Goal: Information Seeking & Learning: Learn about a topic

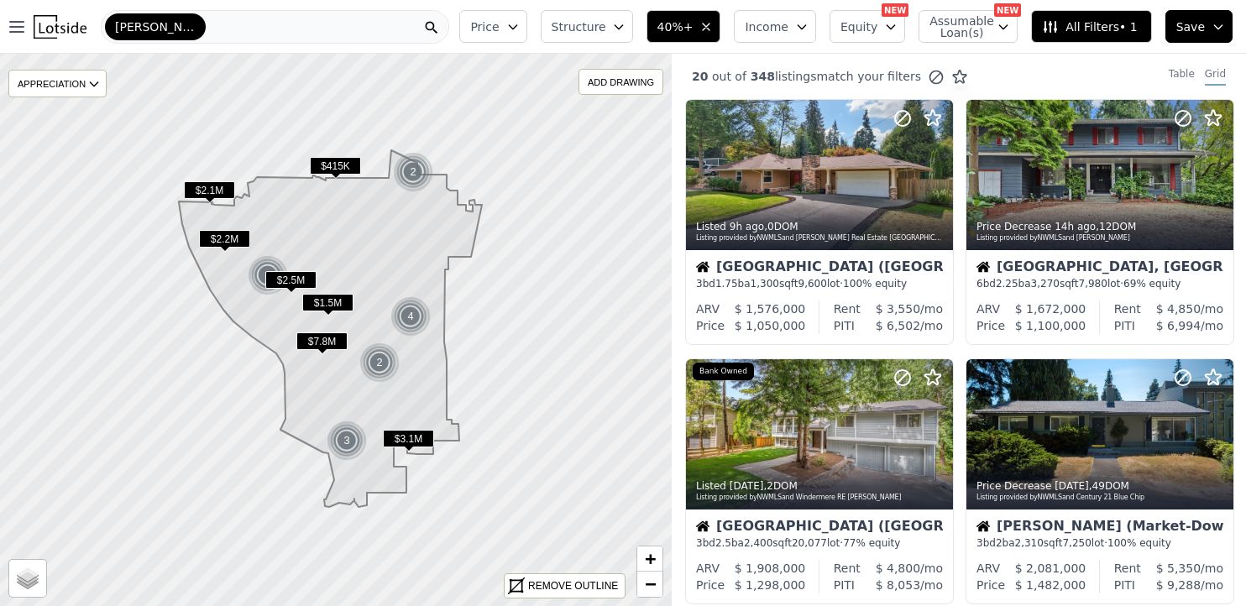
click at [1188, 31] on span "Save" at bounding box center [1191, 26] width 29 height 17
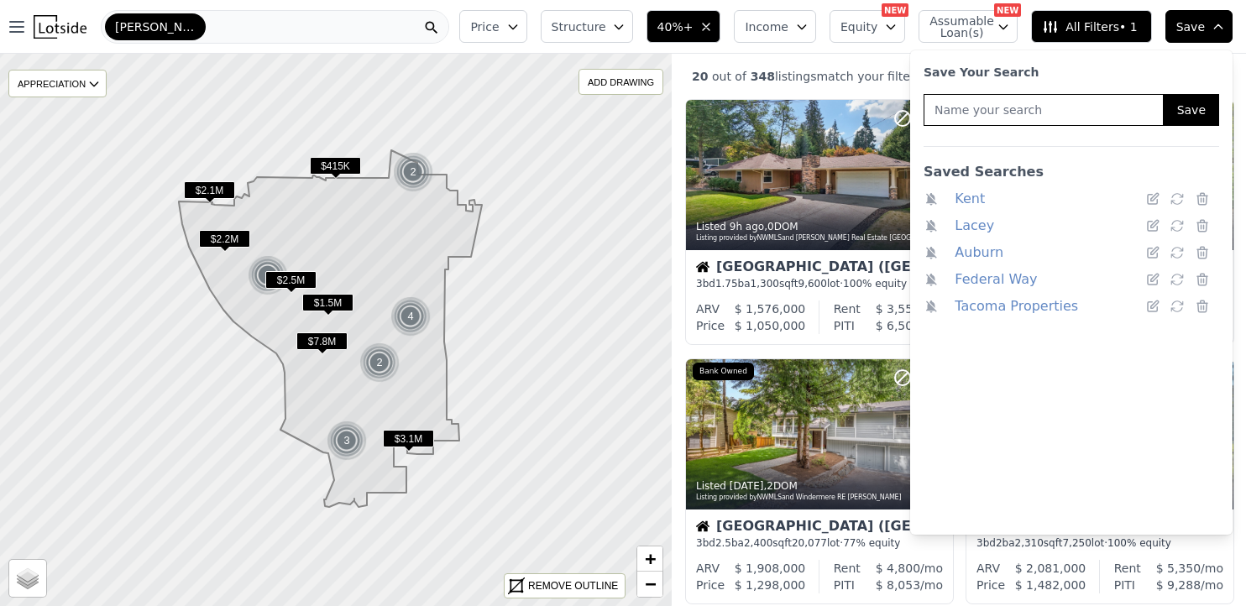
click at [1010, 278] on link "Federal Way" at bounding box center [996, 280] width 82 height 24
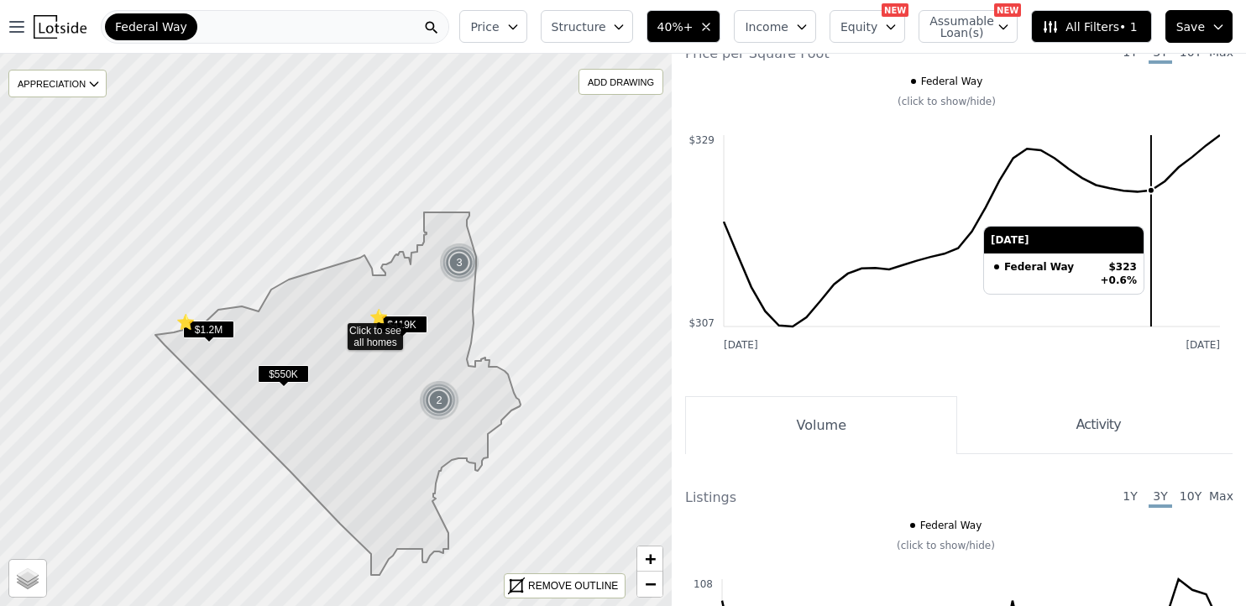
scroll to position [1467, 0]
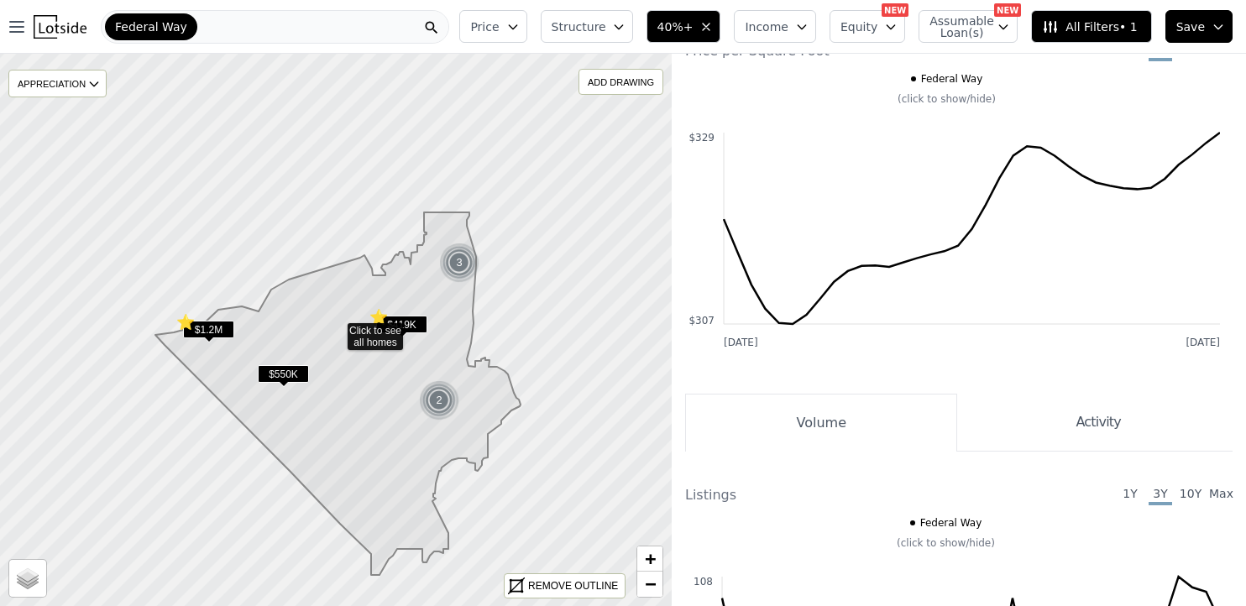
click at [1212, 23] on icon "button" at bounding box center [1218, 26] width 13 height 13
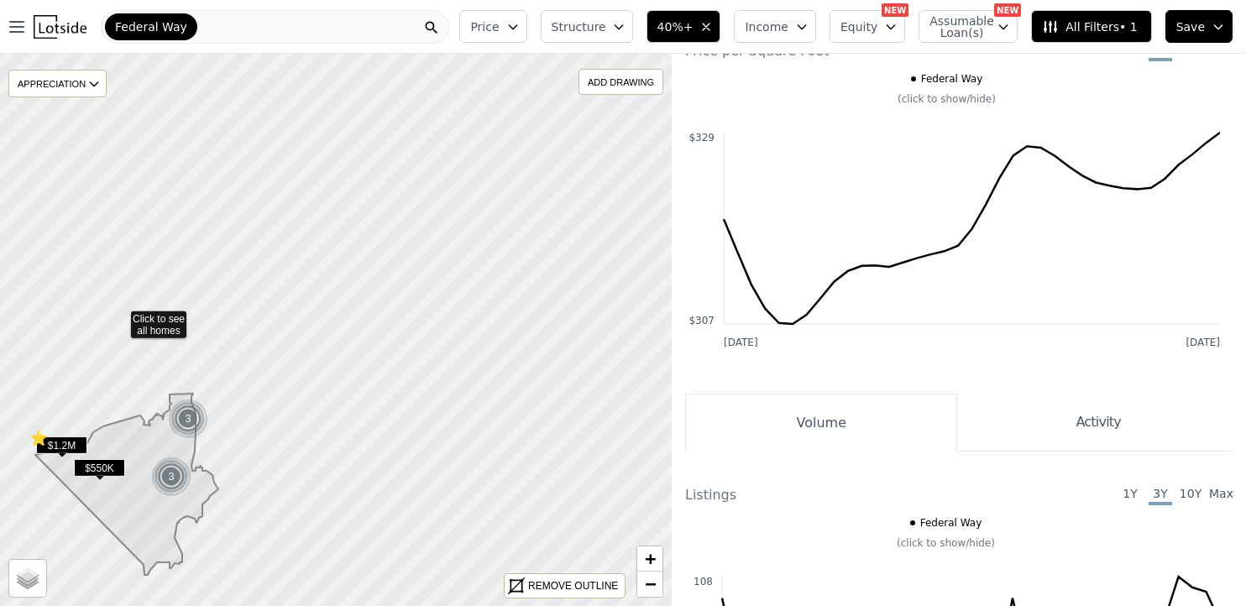
drag, startPoint x: 305, startPoint y: 118, endPoint x: 108, endPoint y: 321, distance: 282.8
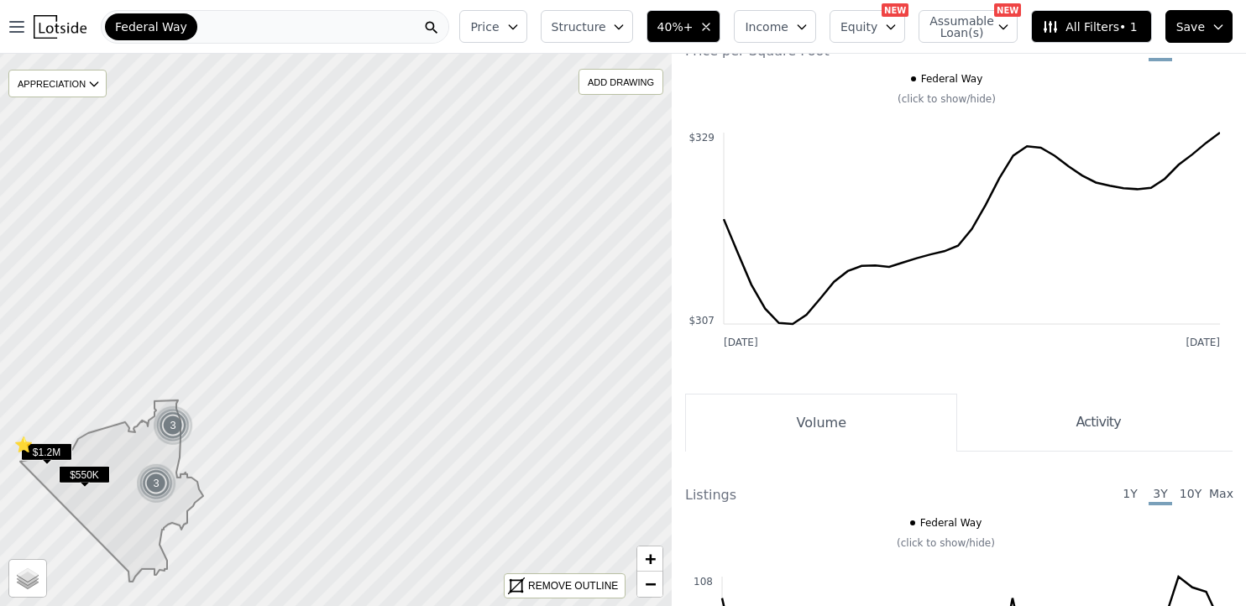
click at [163, 34] on span "Federal Way" at bounding box center [151, 26] width 72 height 17
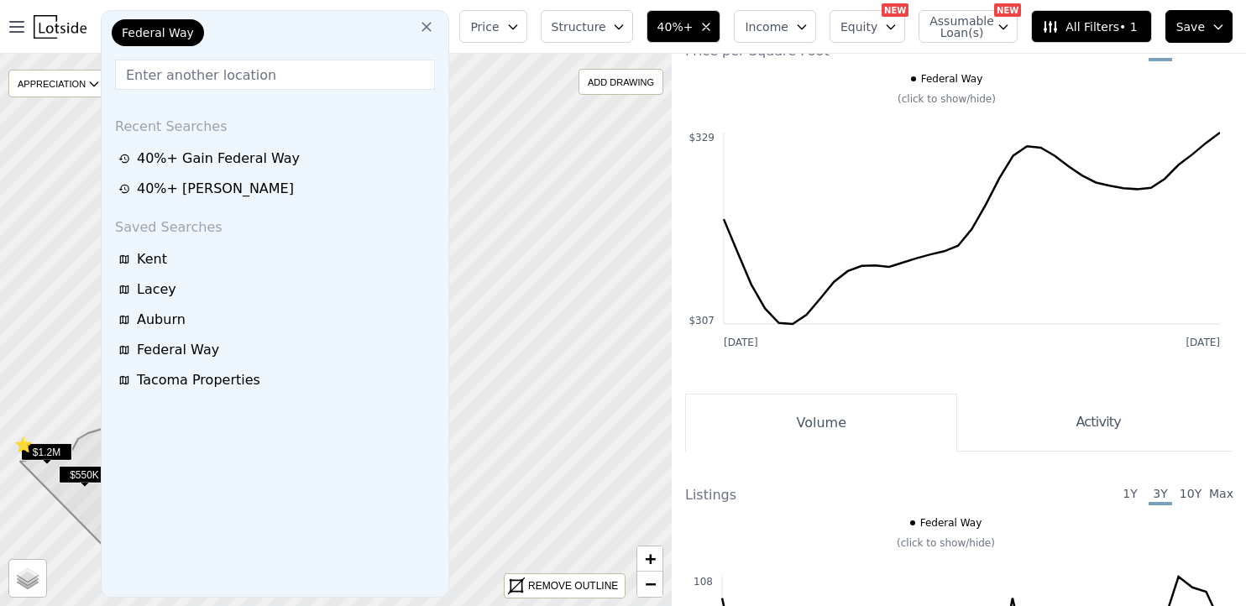
click at [173, 33] on span "Federal Way" at bounding box center [158, 32] width 72 height 17
click at [216, 35] on div "Federal Way" at bounding box center [192, 36] width 168 height 34
click at [220, 78] on input "text" at bounding box center [275, 75] width 320 height 30
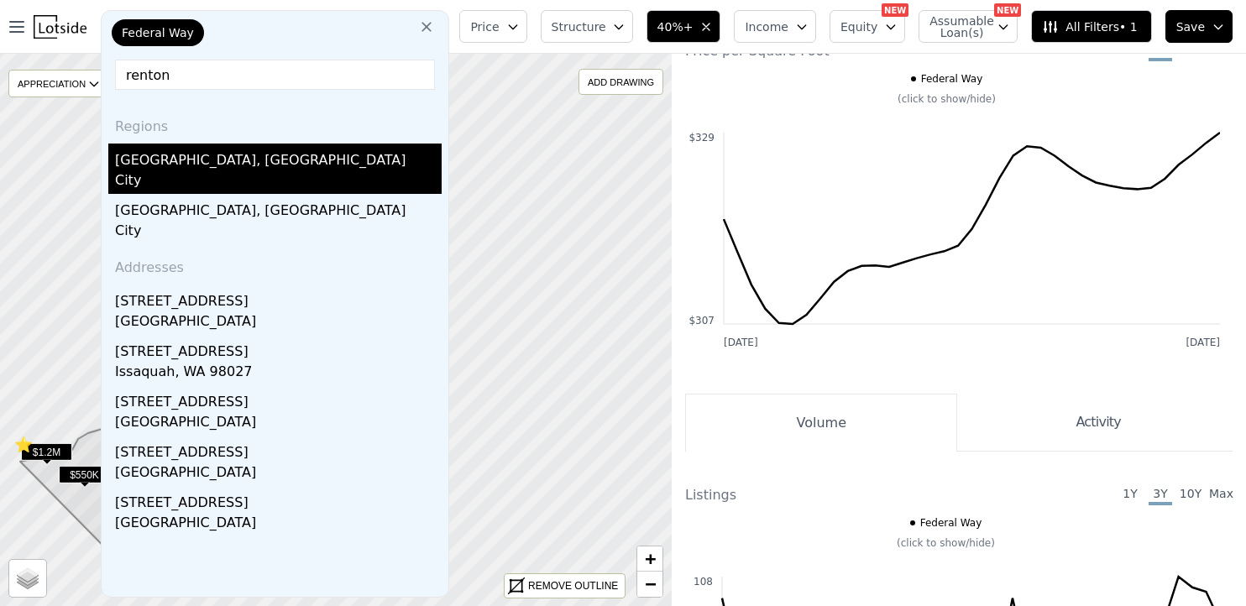
type input "renton"
click at [171, 166] on div "Renton, WA" at bounding box center [278, 157] width 327 height 27
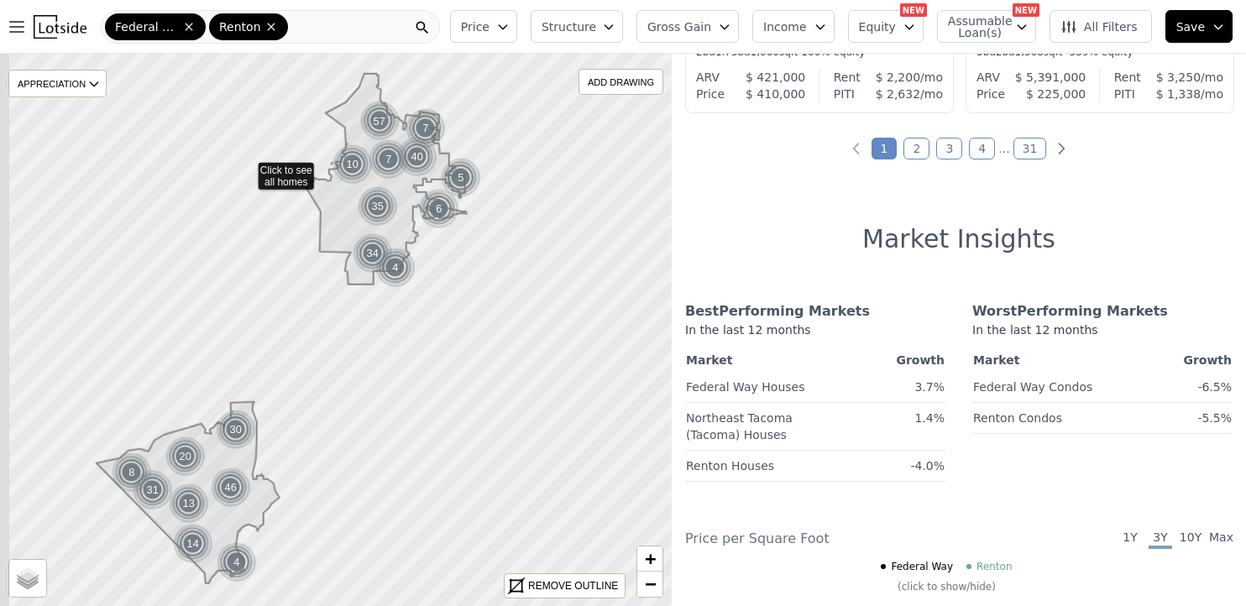
scroll to position [2047, 0]
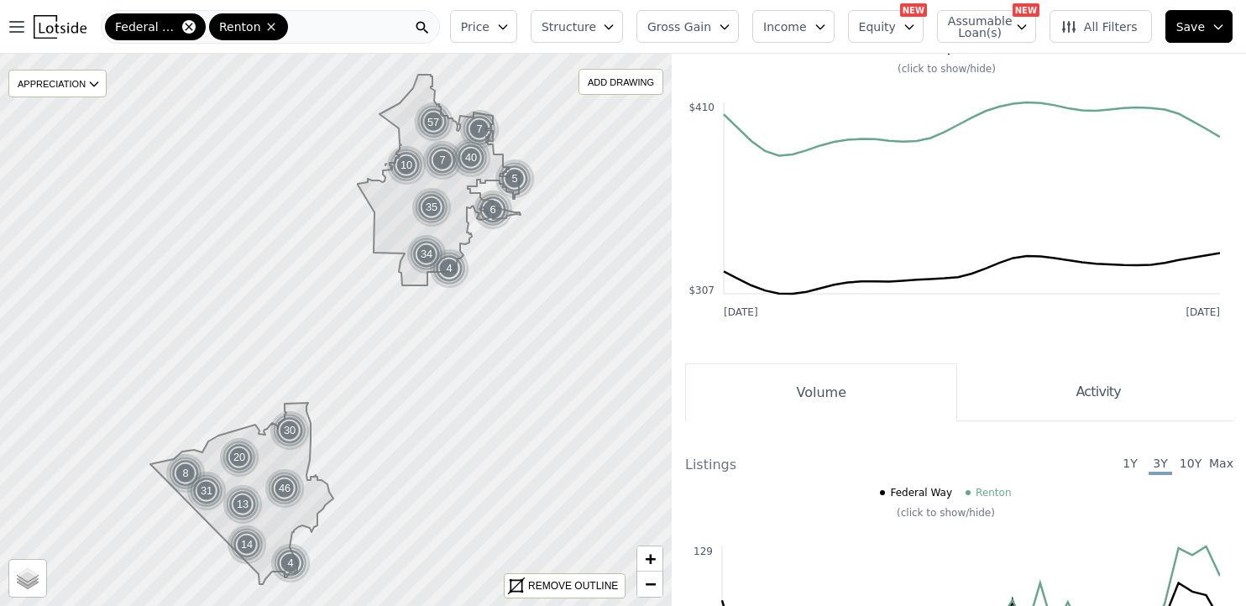
click at [188, 26] on icon at bounding box center [189, 27] width 8 height 8
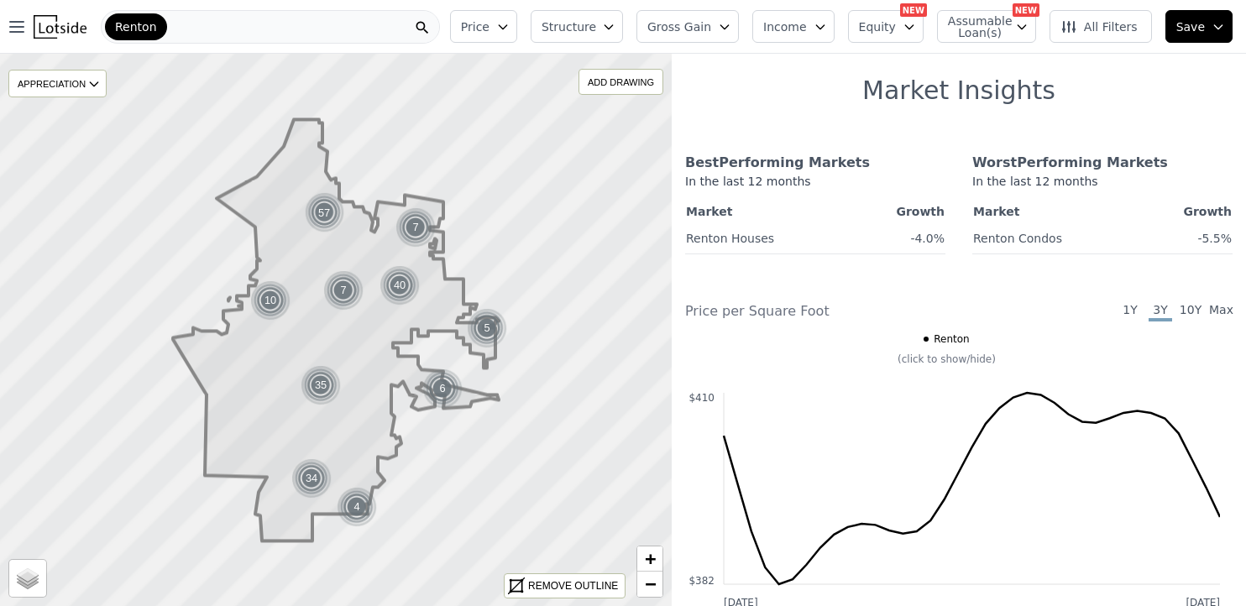
scroll to position [1955, 0]
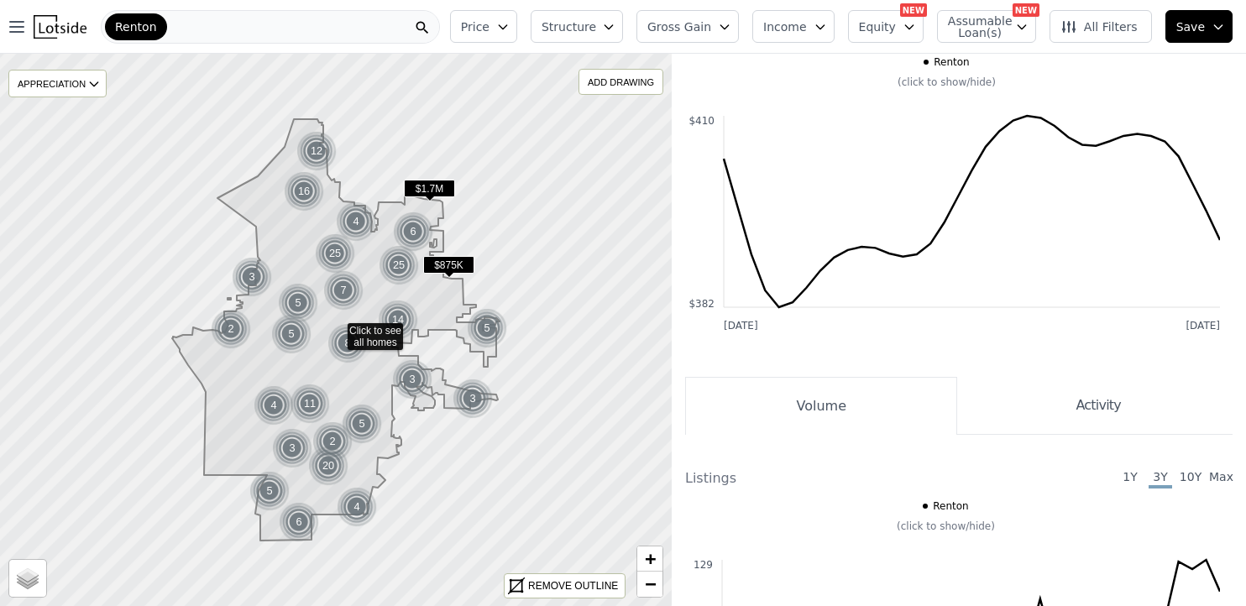
click at [732, 25] on icon "button" at bounding box center [724, 26] width 13 height 13
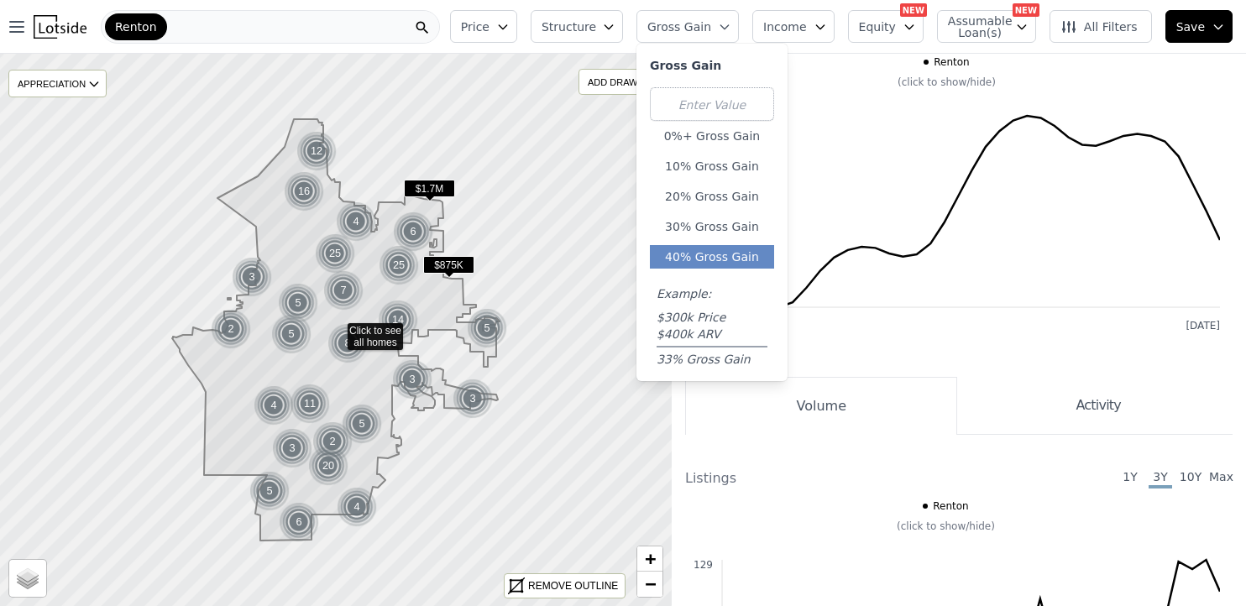
click at [743, 249] on button "40% Gross Gain" at bounding box center [712, 257] width 124 height 24
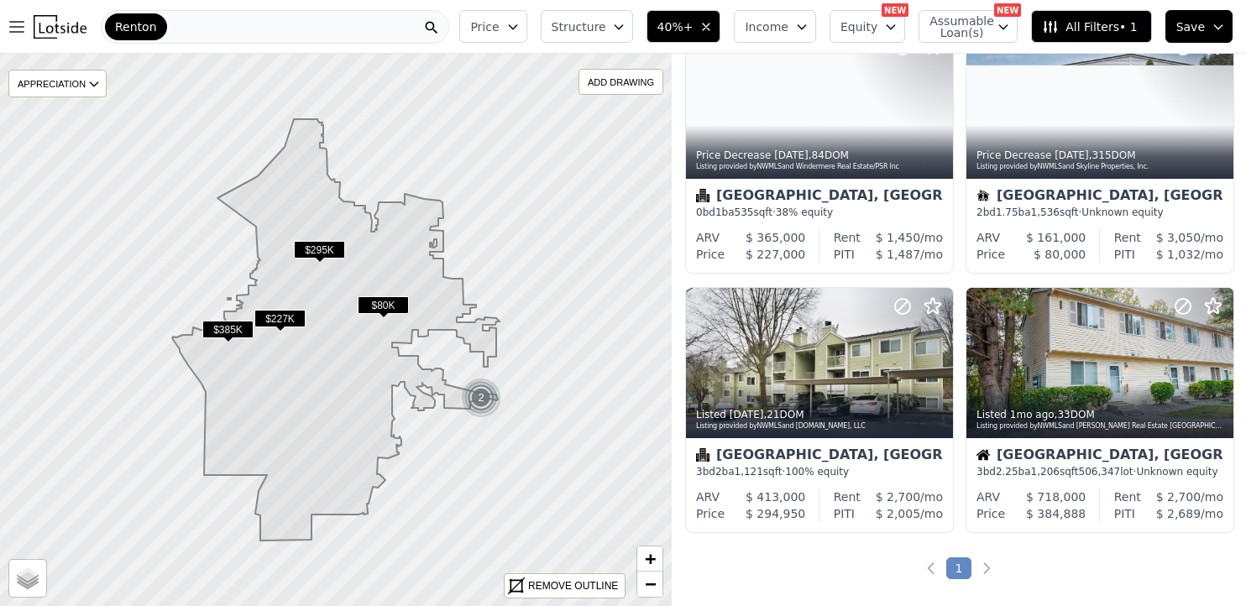
scroll to position [339, 0]
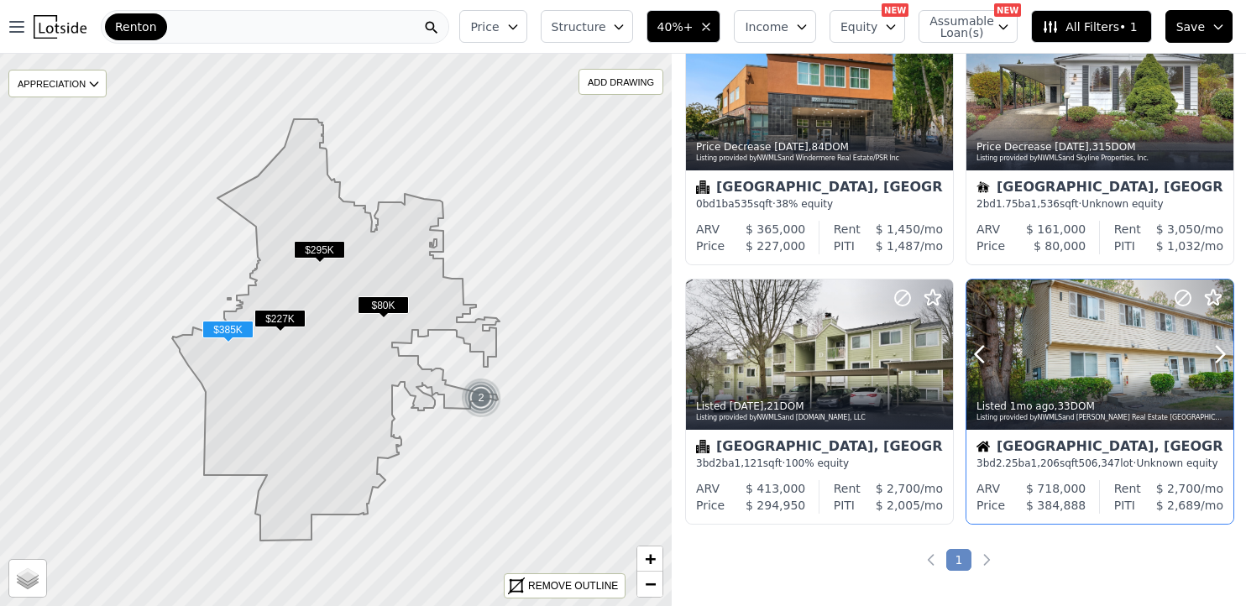
click at [1068, 349] on div at bounding box center [1100, 355] width 267 height 150
click at [18, 28] on icon "button" at bounding box center [17, 27] width 20 height 20
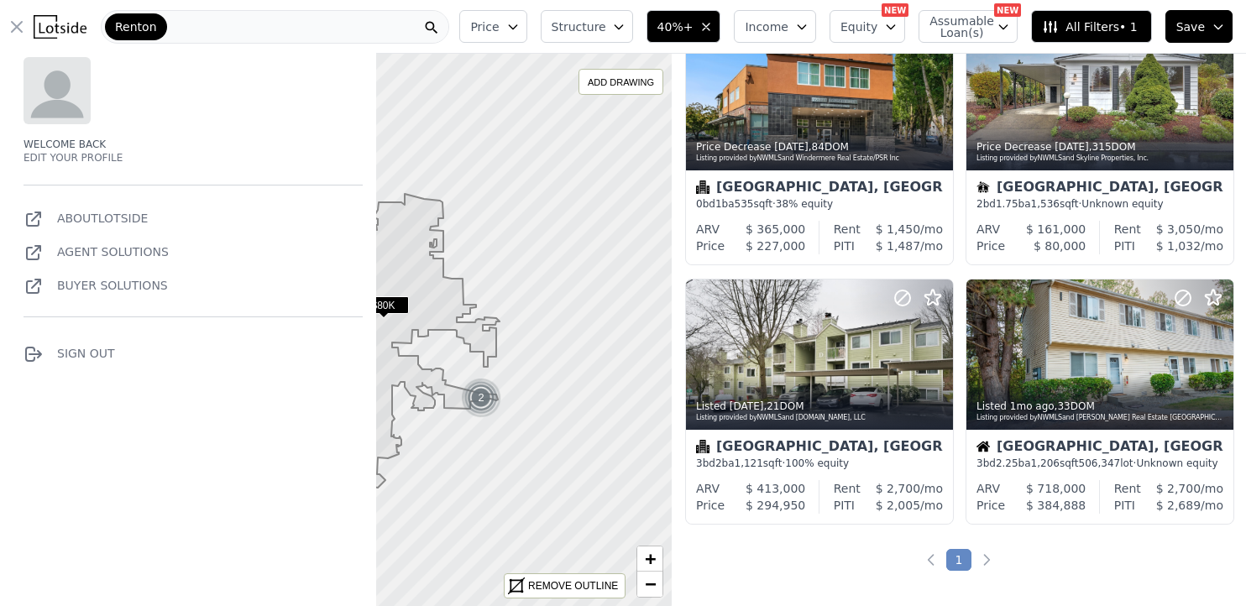
click at [55, 31] on img at bounding box center [60, 27] width 53 height 24
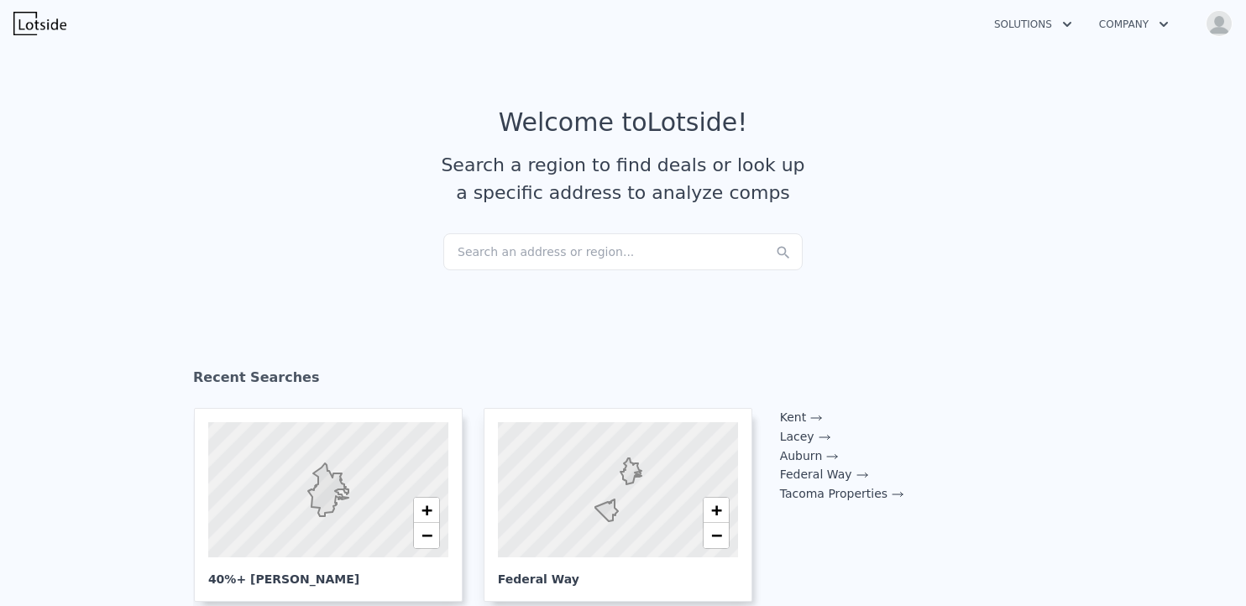
click at [1214, 28] on img "button" at bounding box center [1219, 23] width 27 height 27
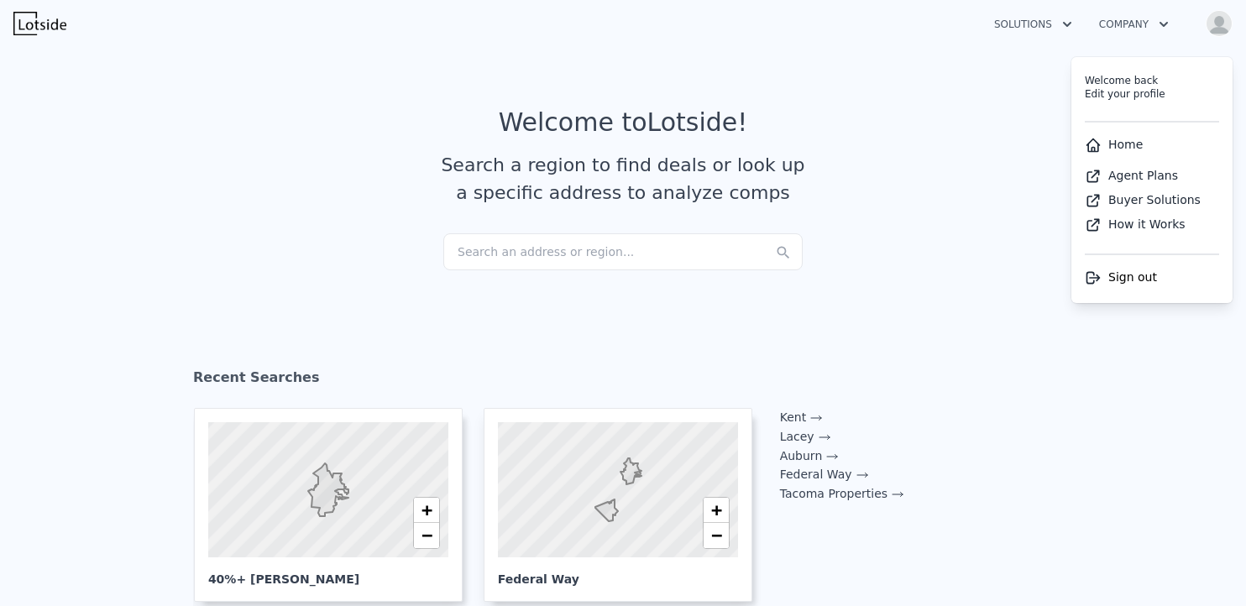
click at [1131, 142] on link "Home" at bounding box center [1114, 144] width 58 height 13
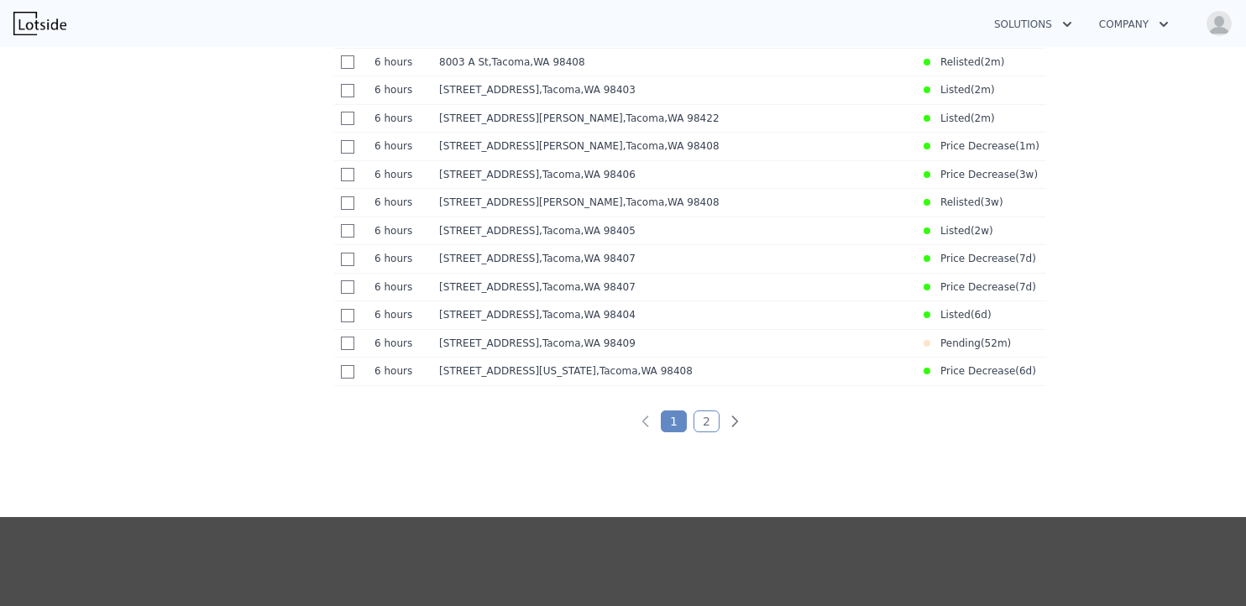
scroll to position [1013, 0]
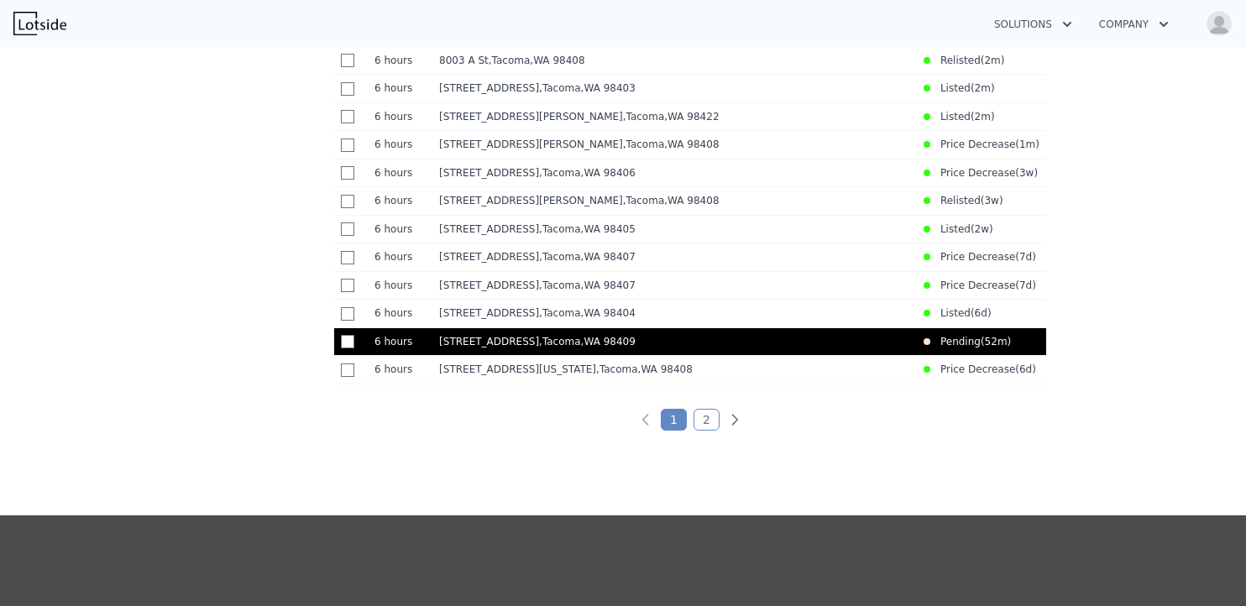
click at [386, 349] on time "6 hours" at bounding box center [400, 341] width 51 height 13
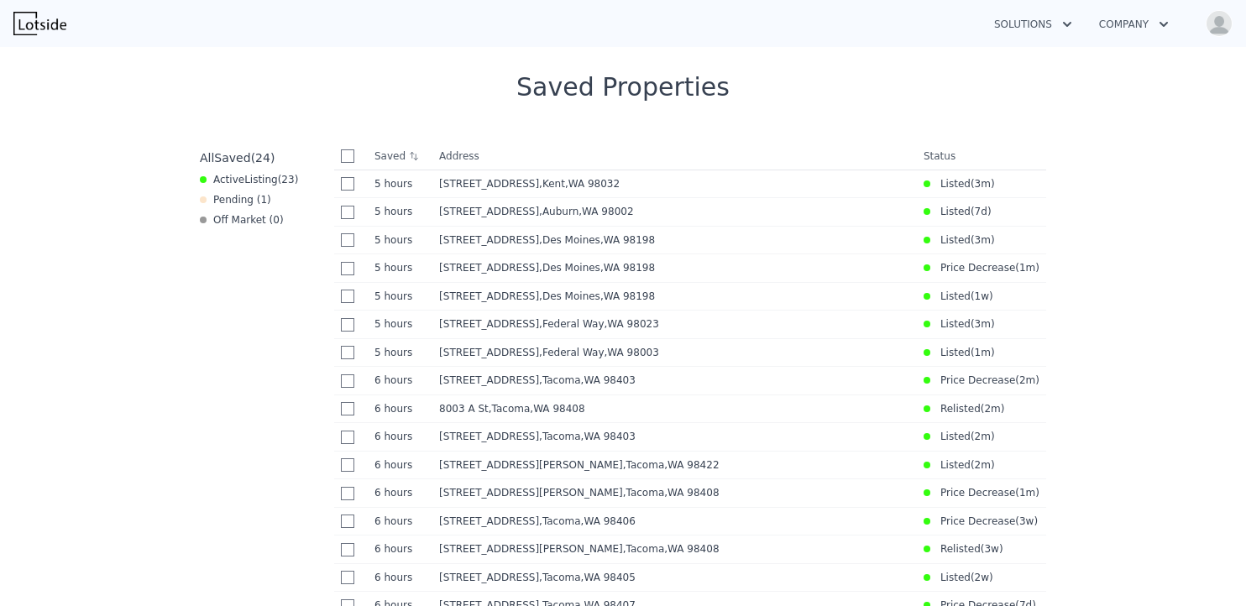
scroll to position [664, 0]
click at [343, 155] on input "checkbox" at bounding box center [347, 156] width 13 height 13
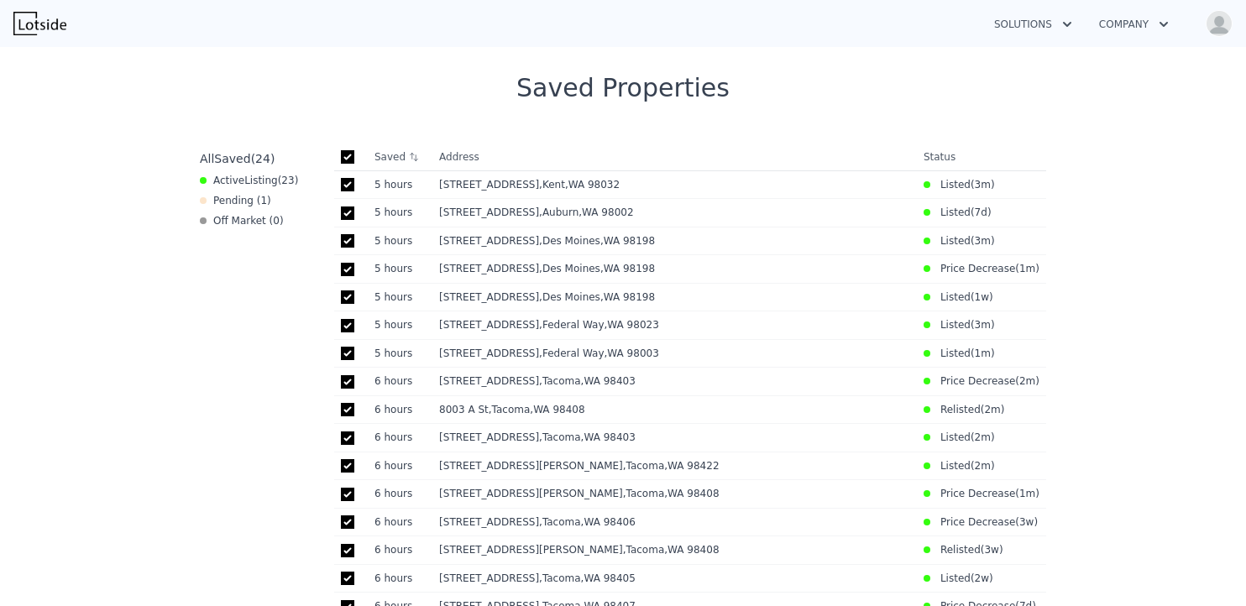
checkbox input "true"
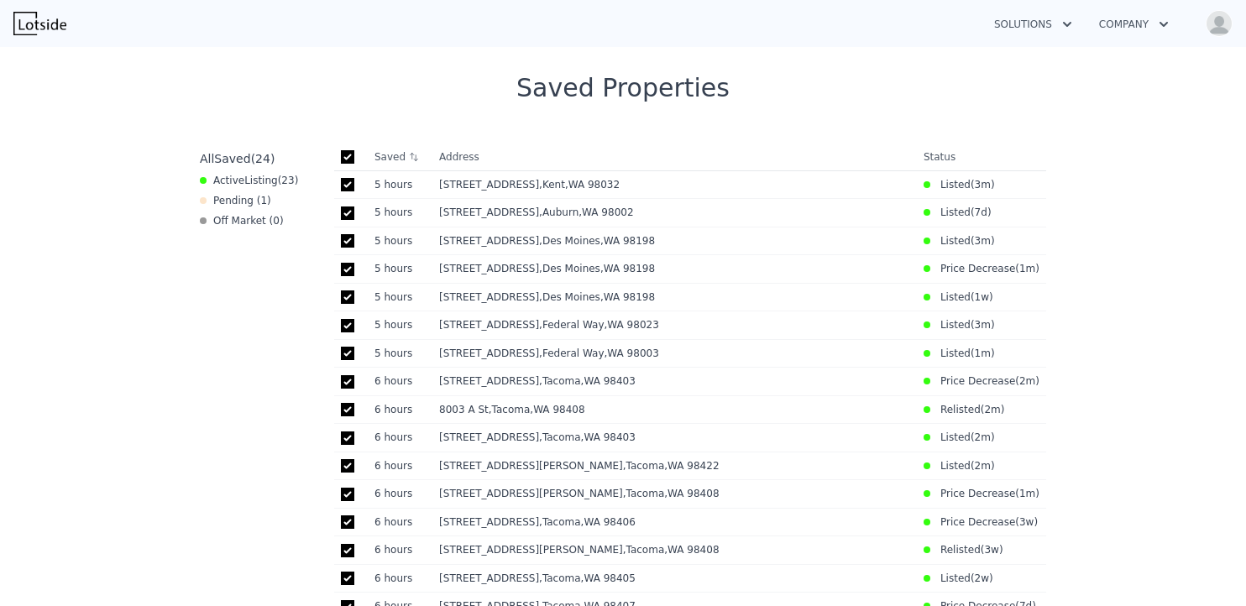
checkbox input "true"
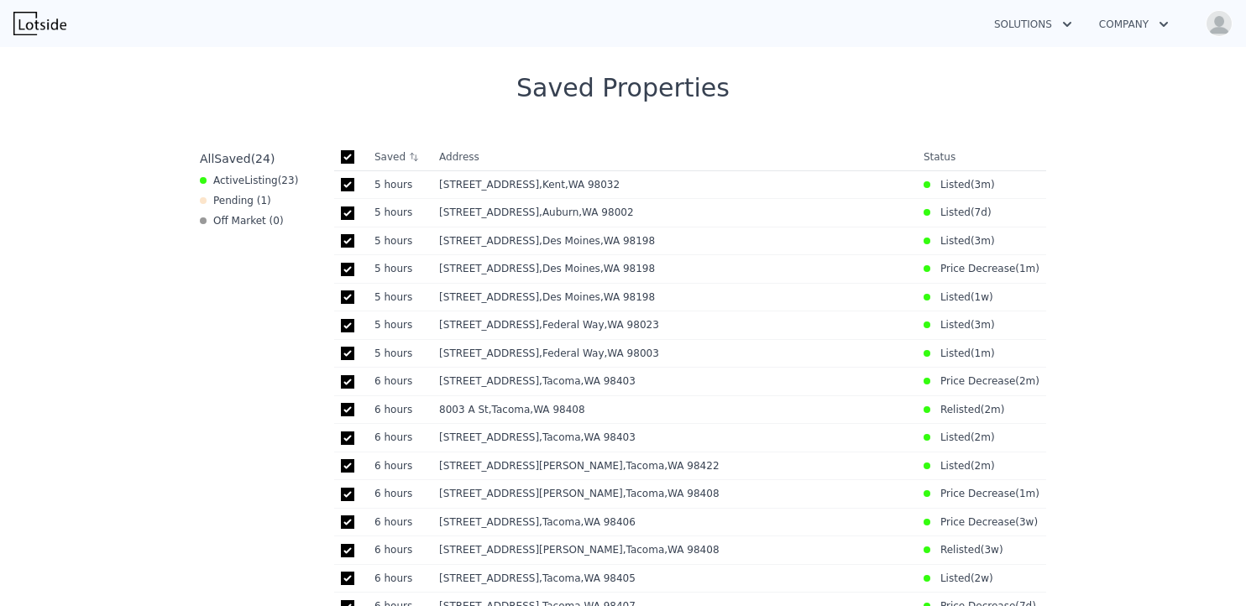
checkbox input "true"
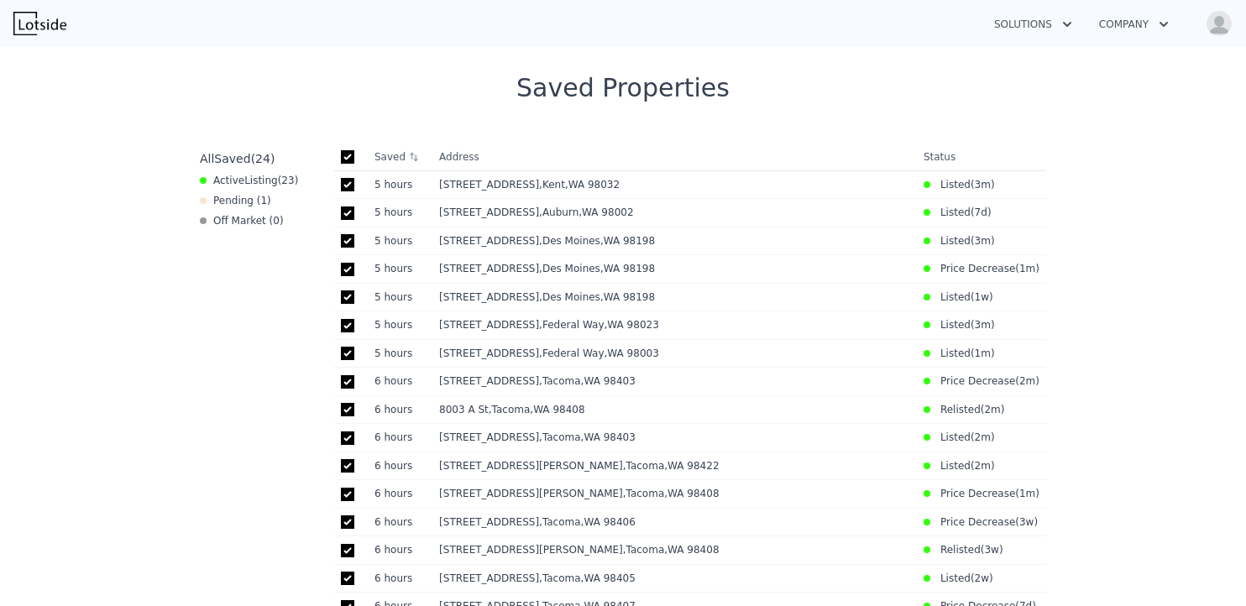
checkbox input "true"
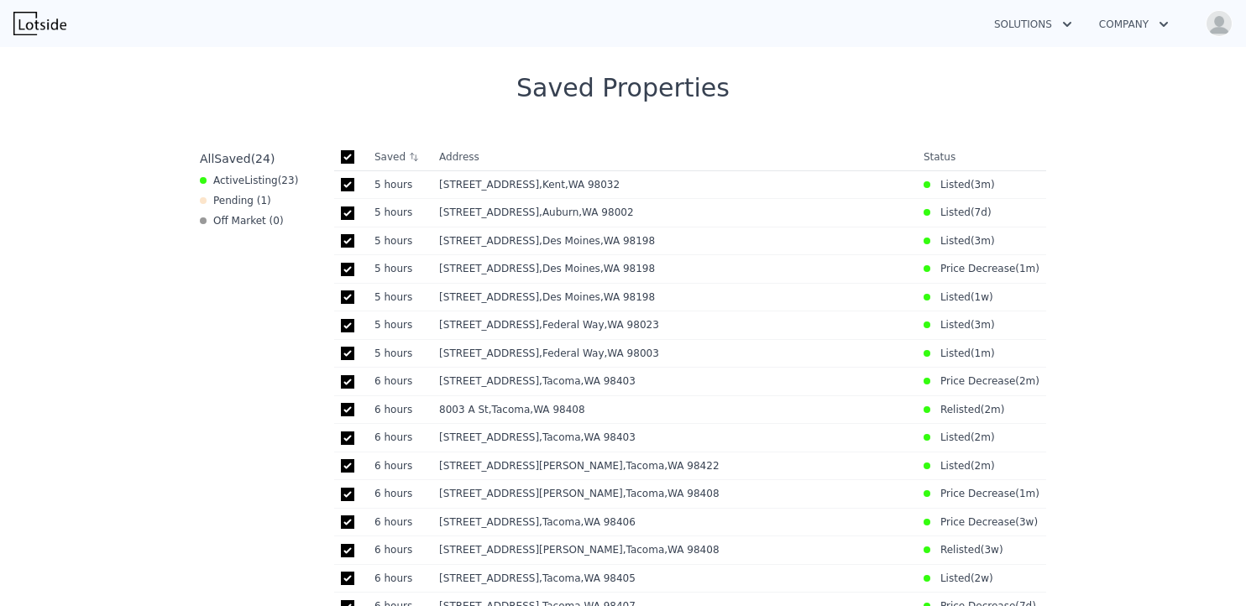
checkbox input "true"
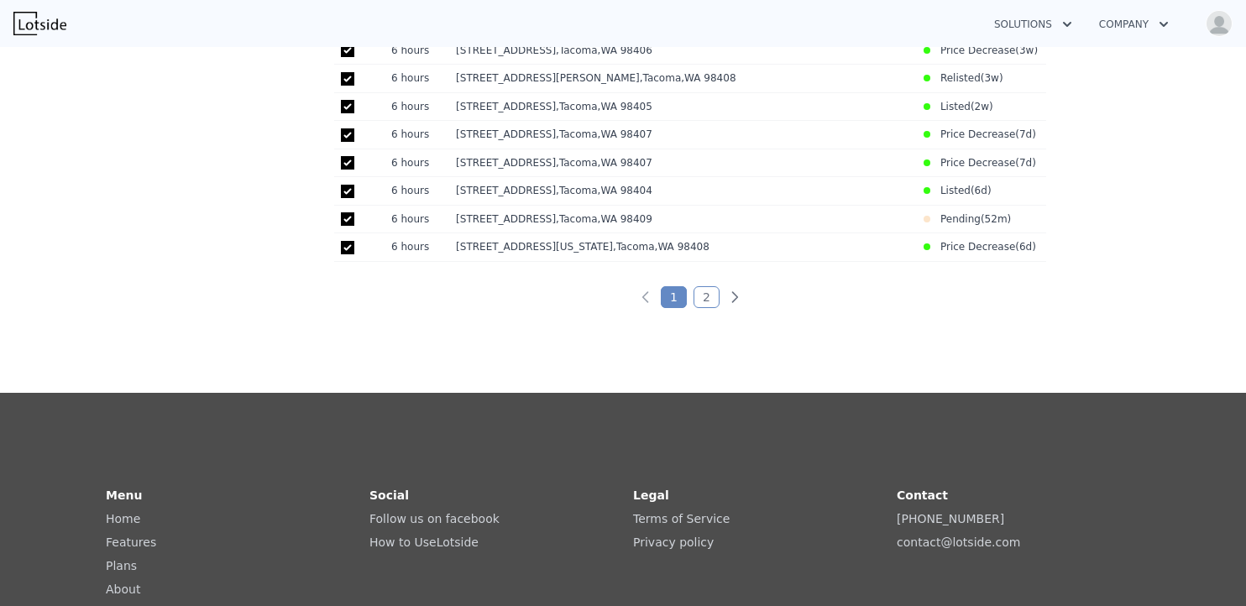
scroll to position [1138, 0]
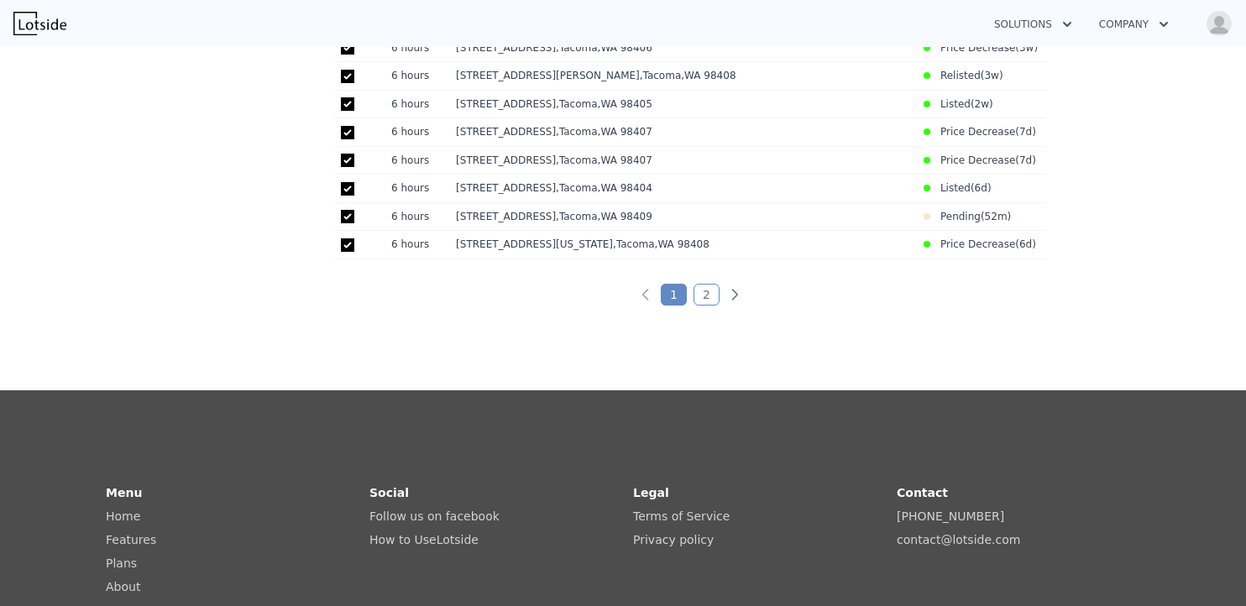
click at [703, 306] on link "2" at bounding box center [707, 295] width 26 height 22
checkbox input "false"
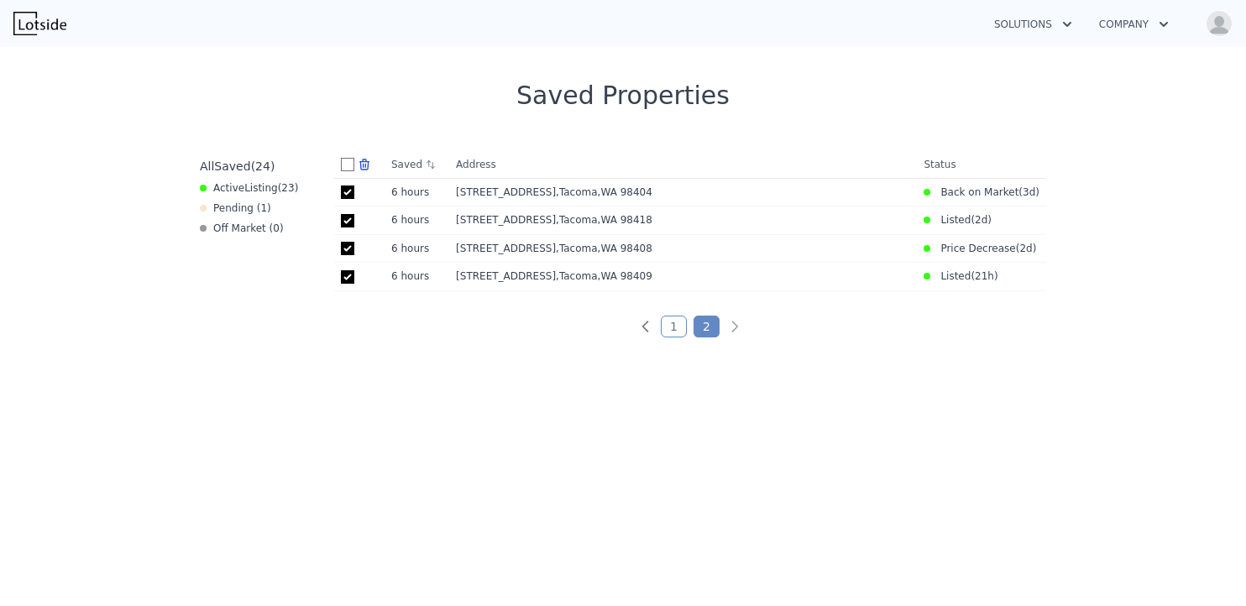
scroll to position [642, 0]
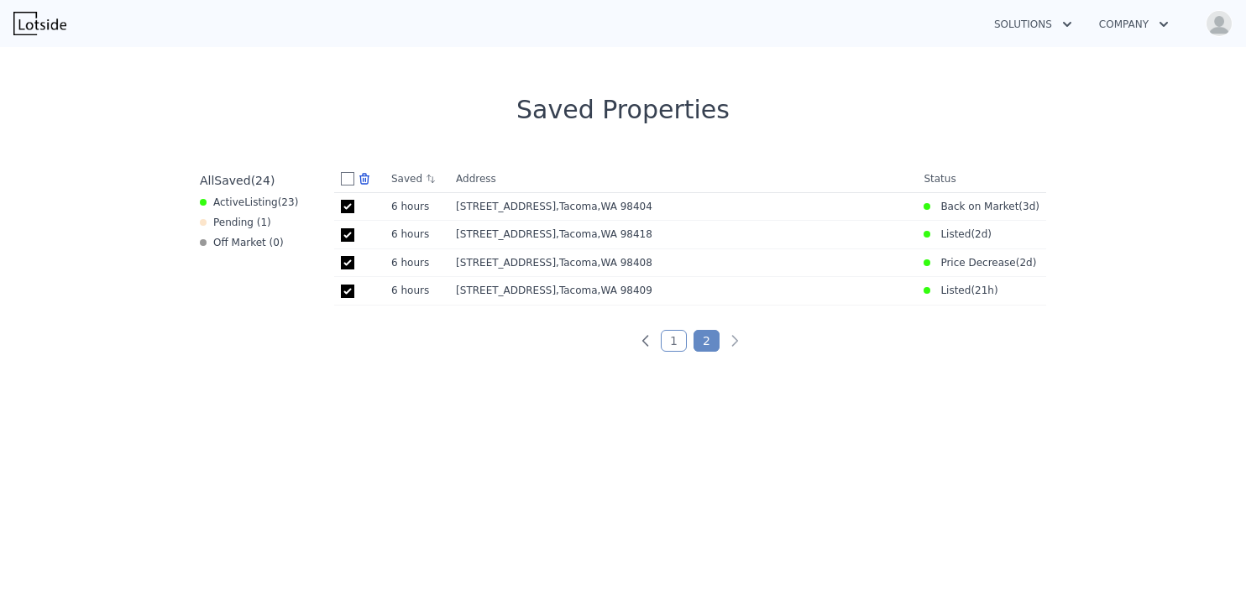
click at [244, 199] on span "Listing" at bounding box center [261, 203] width 34 height 12
checkbox input "false"
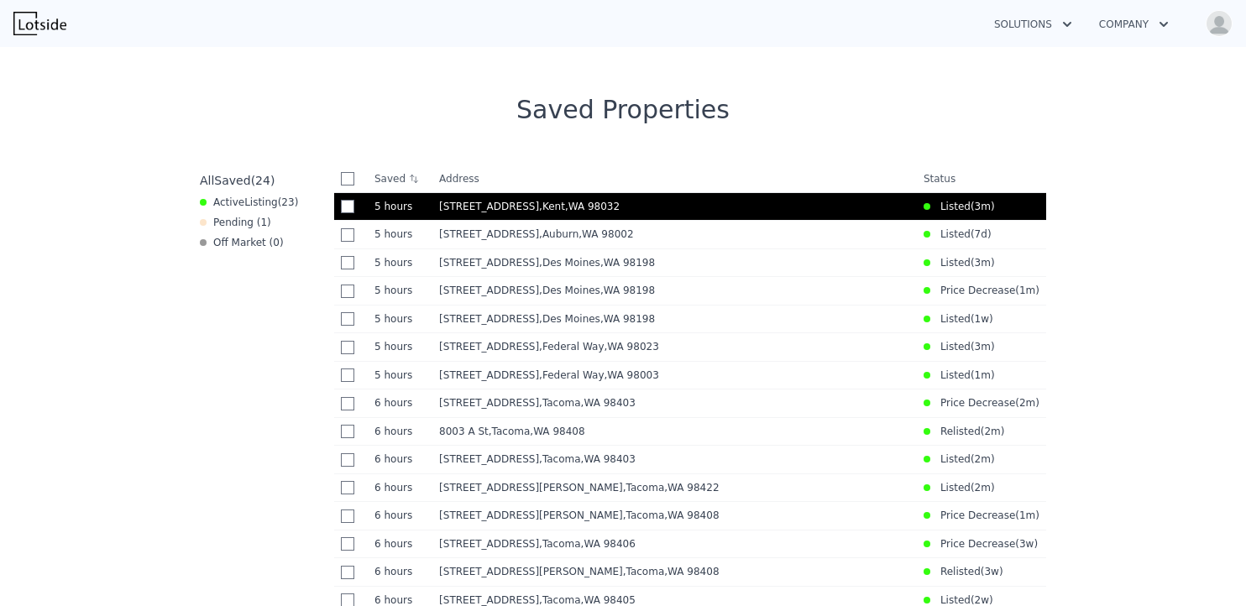
click at [539, 212] on span "[STREET_ADDRESS]" at bounding box center [489, 207] width 100 height 12
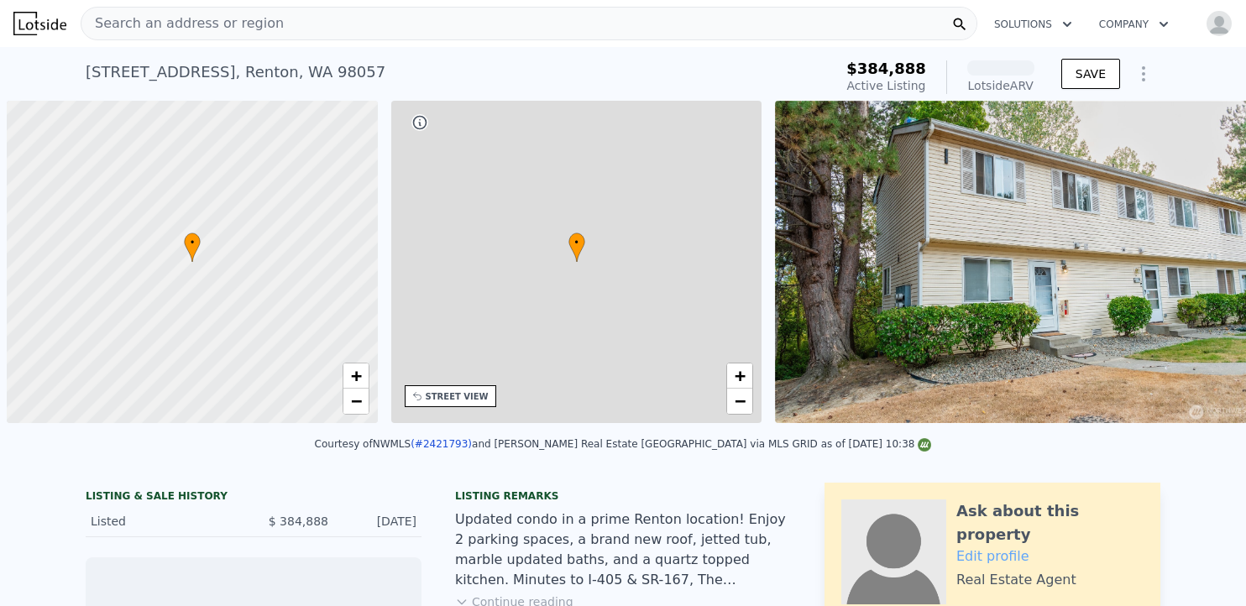
scroll to position [0, 7]
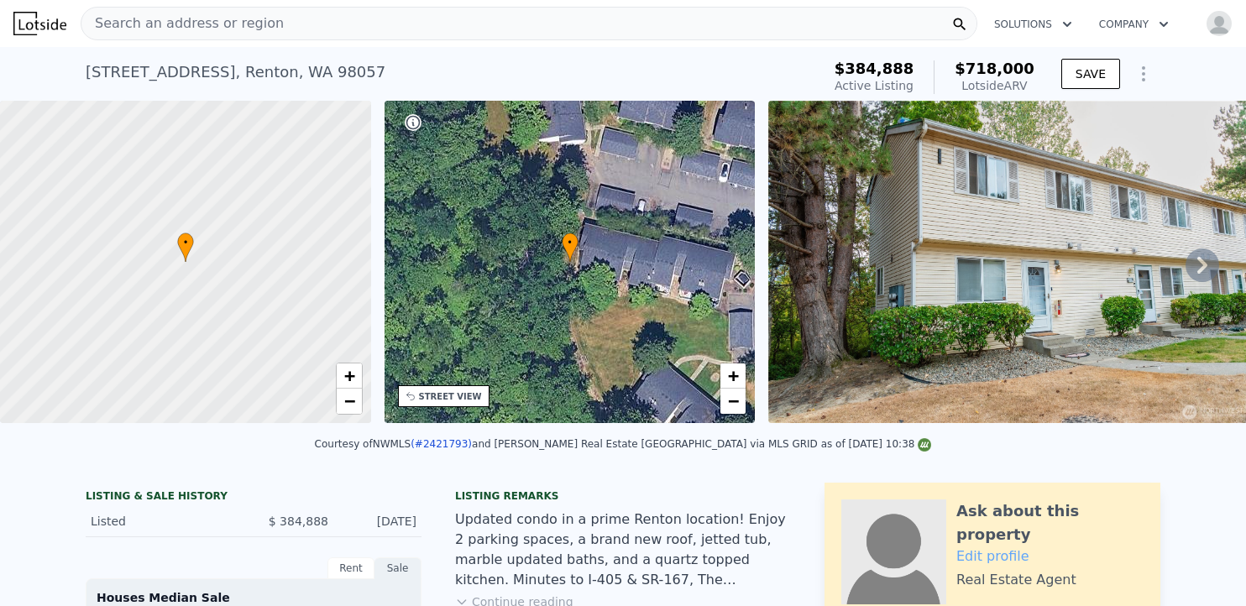
click at [1196, 268] on icon at bounding box center [1203, 266] width 34 height 34
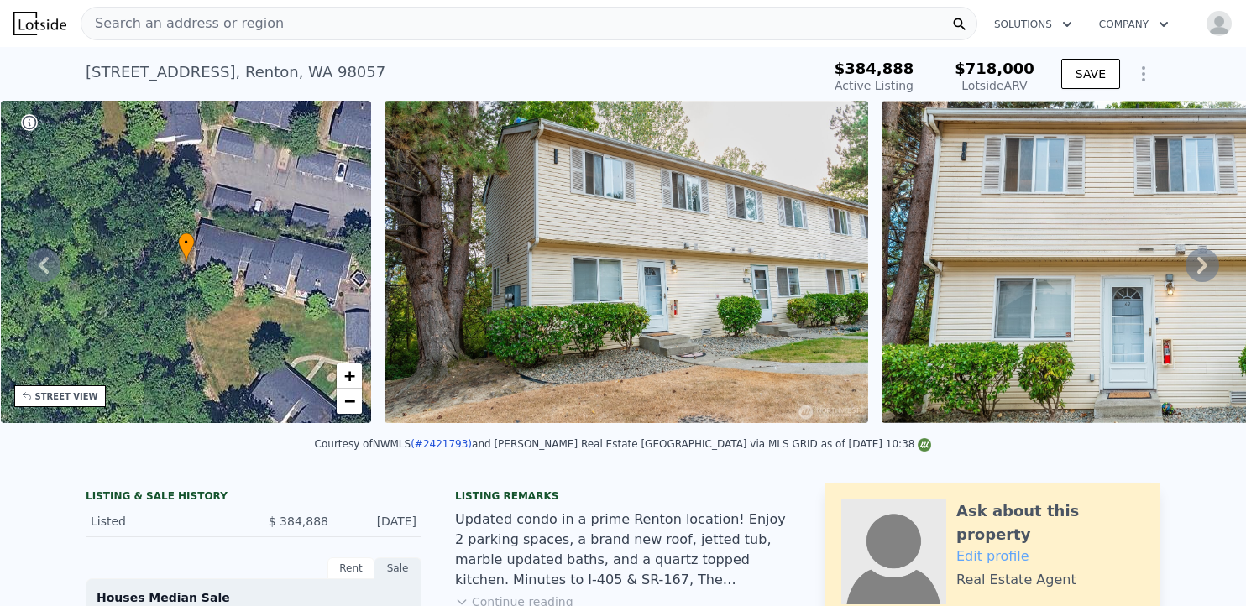
click at [1196, 268] on icon at bounding box center [1203, 266] width 34 height 34
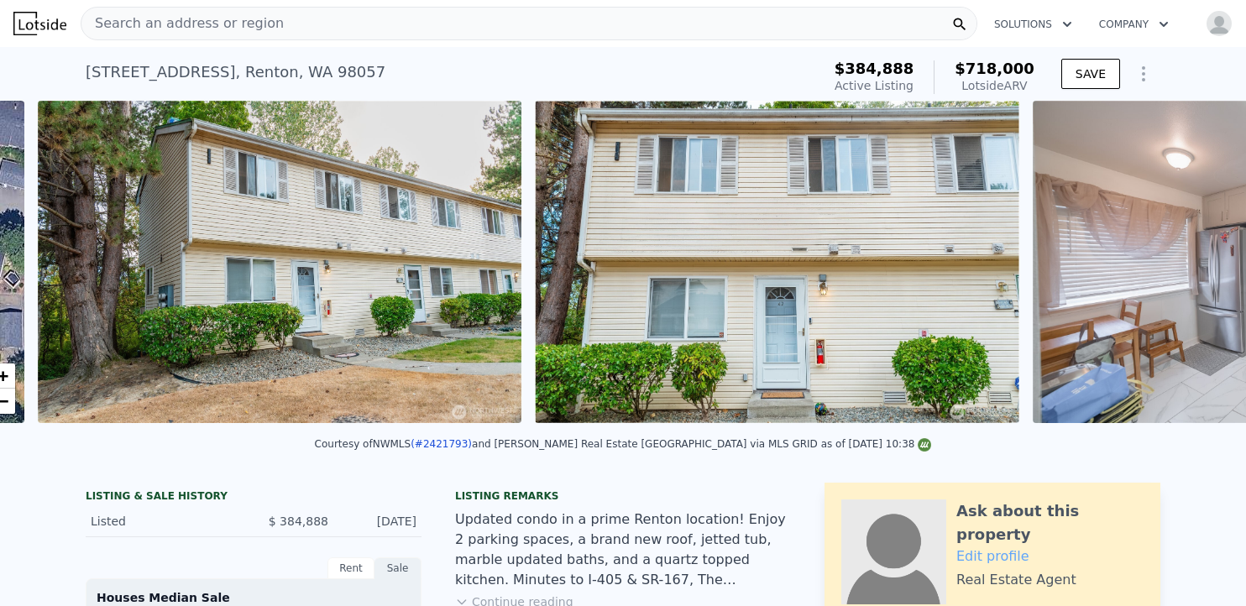
scroll to position [0, 769]
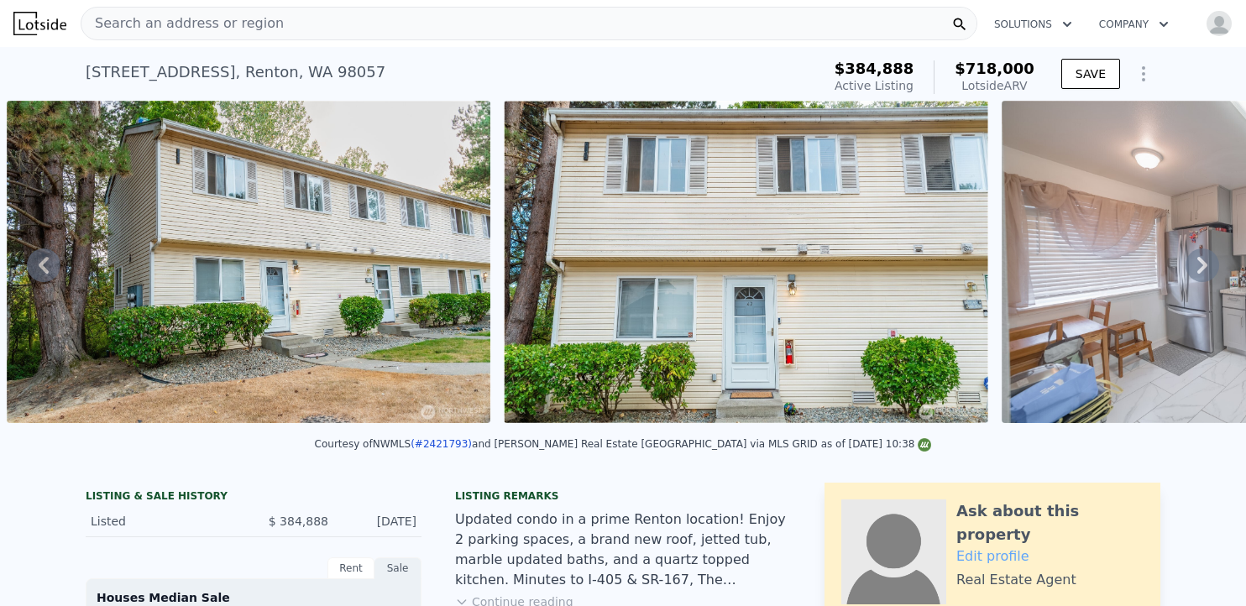
click at [1196, 268] on div "• + − • + − STREET VIEW Loading... SATELLITE VIEW" at bounding box center [623, 265] width 1246 height 328
click at [1196, 268] on icon at bounding box center [1203, 266] width 34 height 34
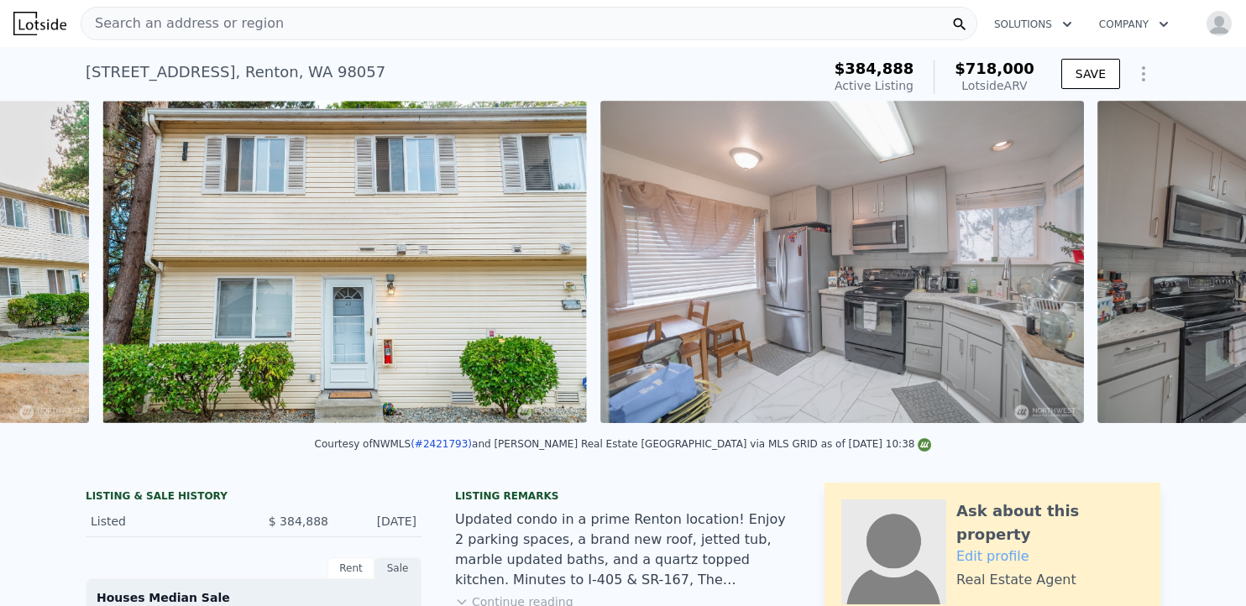
scroll to position [0, 1266]
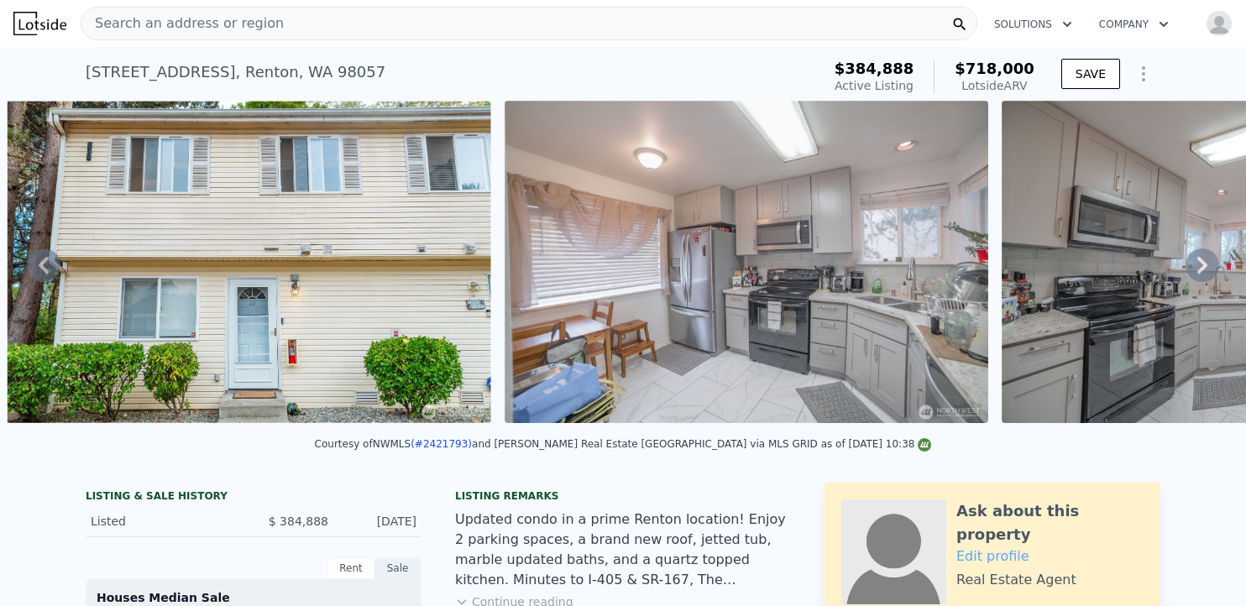
click at [1196, 268] on icon at bounding box center [1203, 266] width 34 height 34
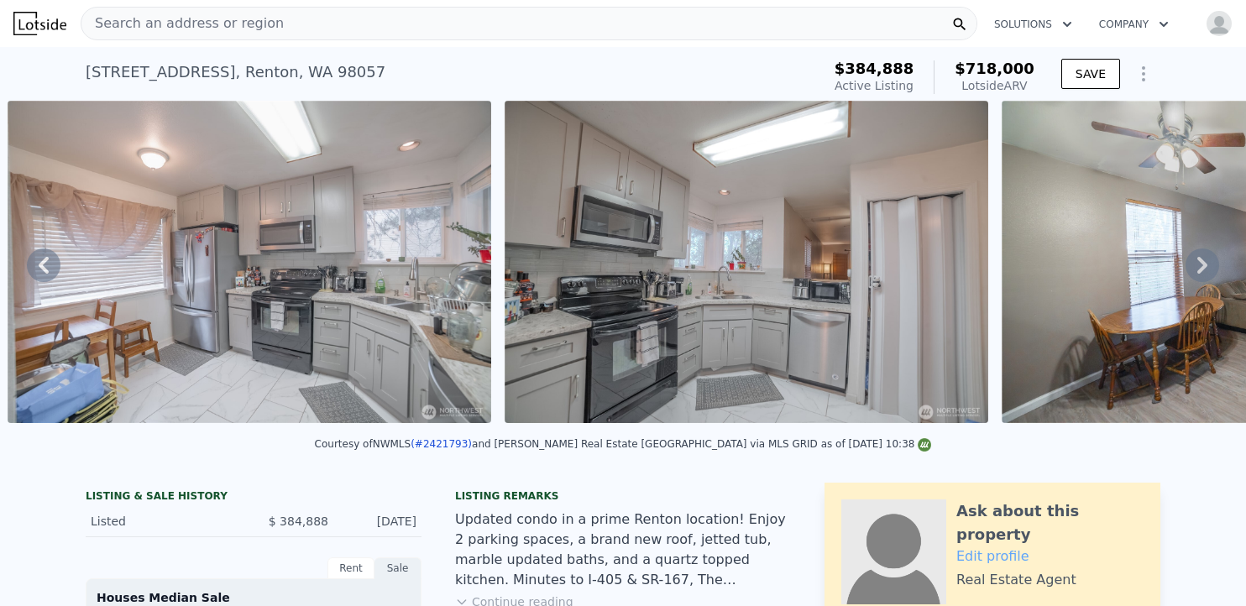
click at [1196, 268] on icon at bounding box center [1203, 266] width 34 height 34
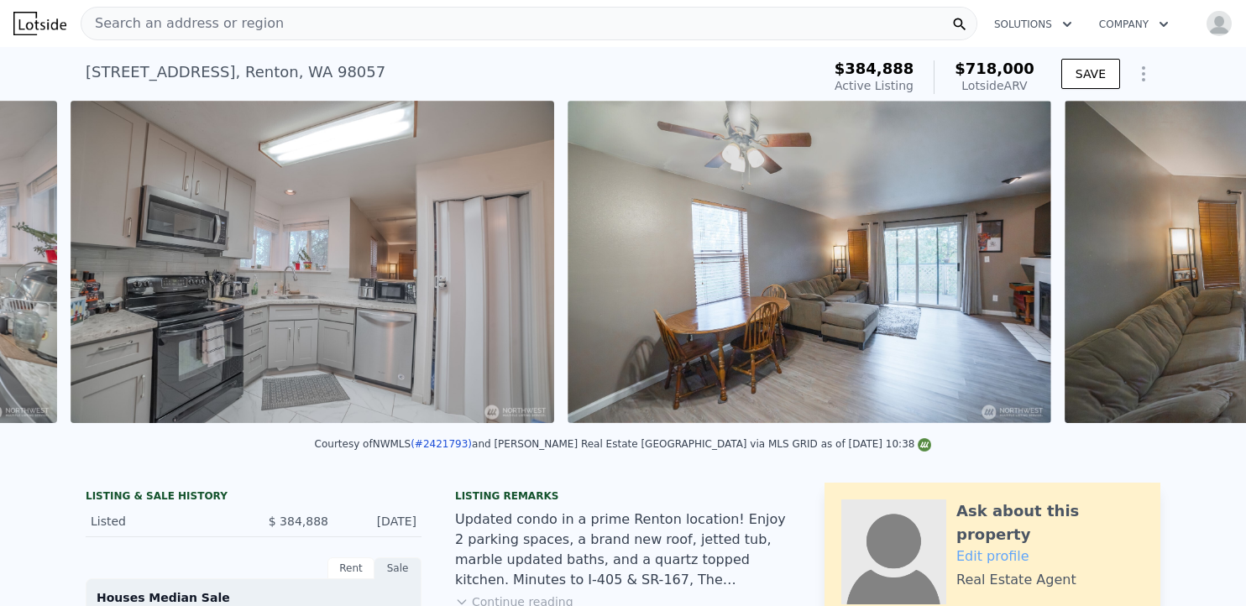
scroll to position [0, 2261]
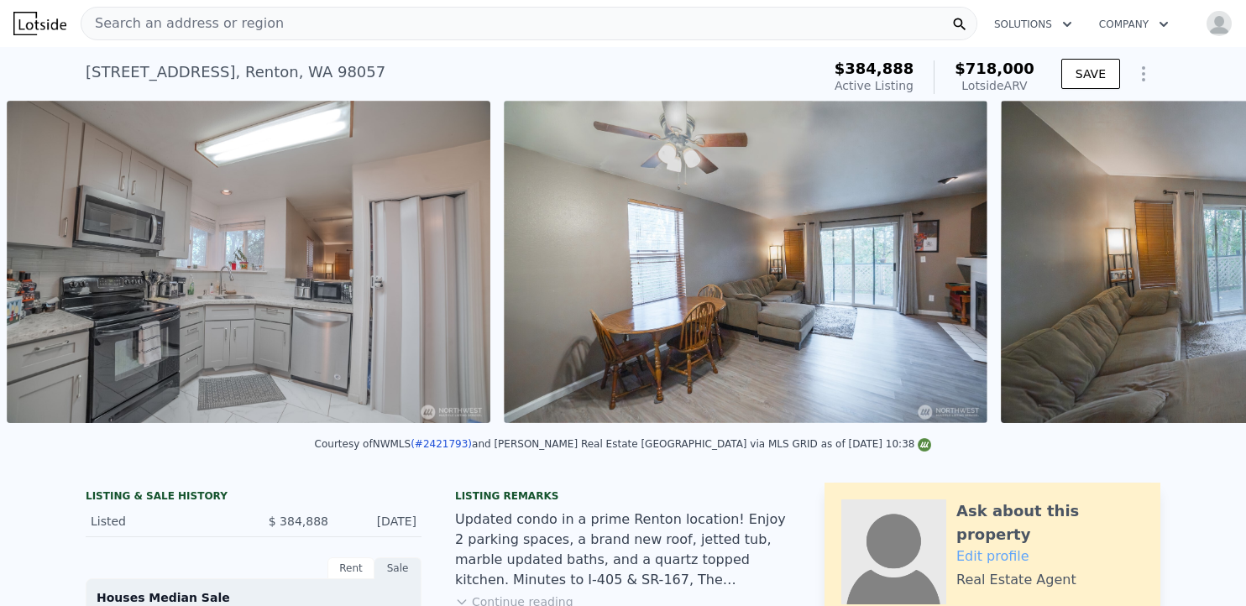
click at [1196, 268] on div "• + − • + − STREET VIEW Loading... SATELLITE VIEW" at bounding box center [623, 265] width 1246 height 328
click at [1196, 268] on icon at bounding box center [1203, 266] width 34 height 34
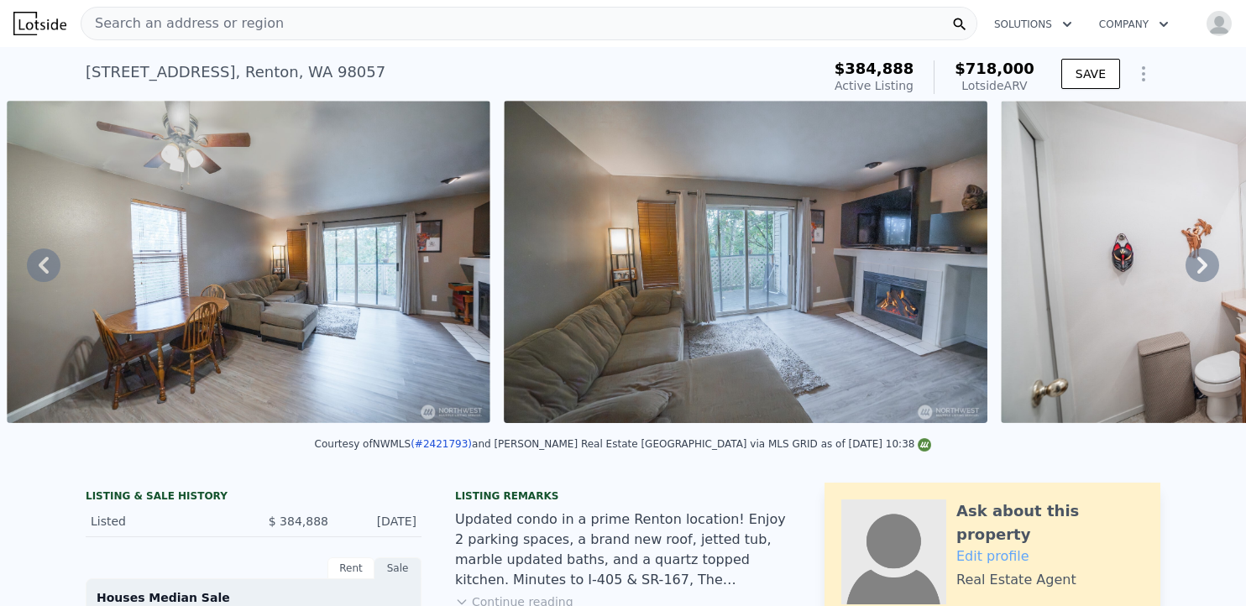
click at [1196, 268] on icon at bounding box center [1203, 266] width 34 height 34
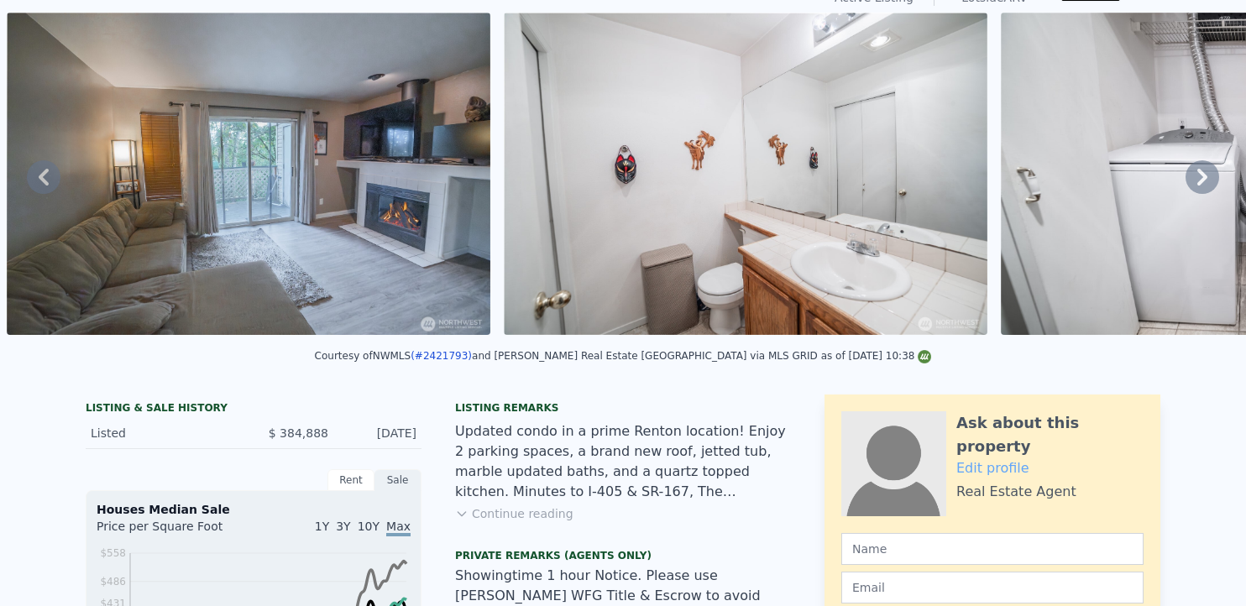
scroll to position [6, 0]
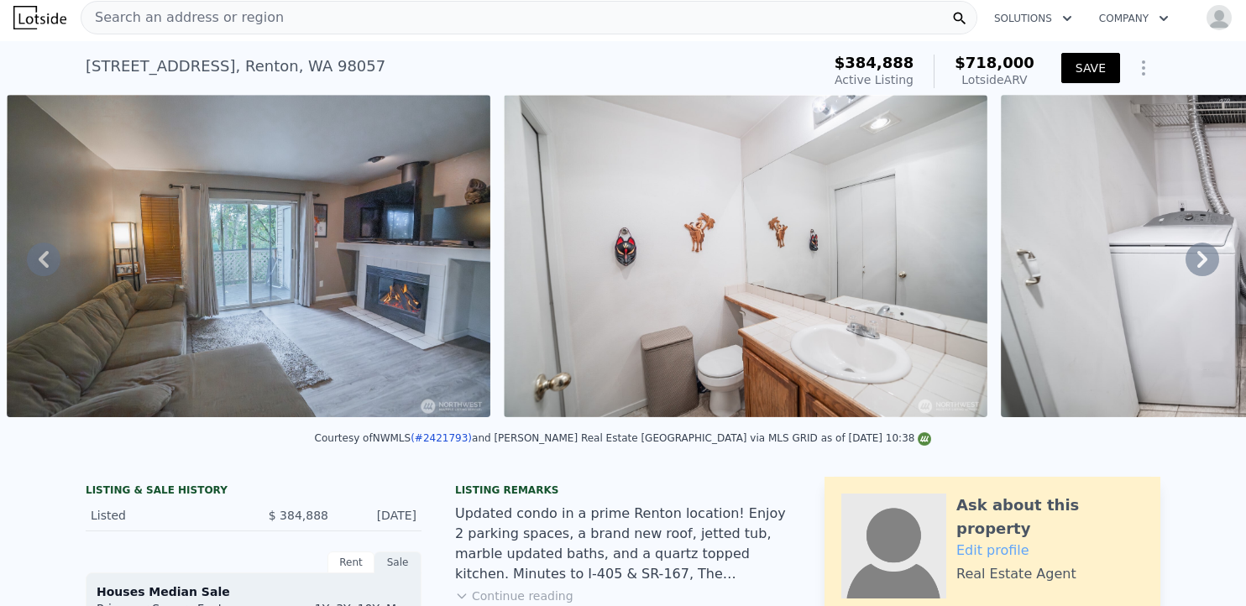
click at [1080, 66] on button "SAVE" at bounding box center [1091, 68] width 59 height 30
click at [1206, 24] on img "button" at bounding box center [1219, 17] width 27 height 27
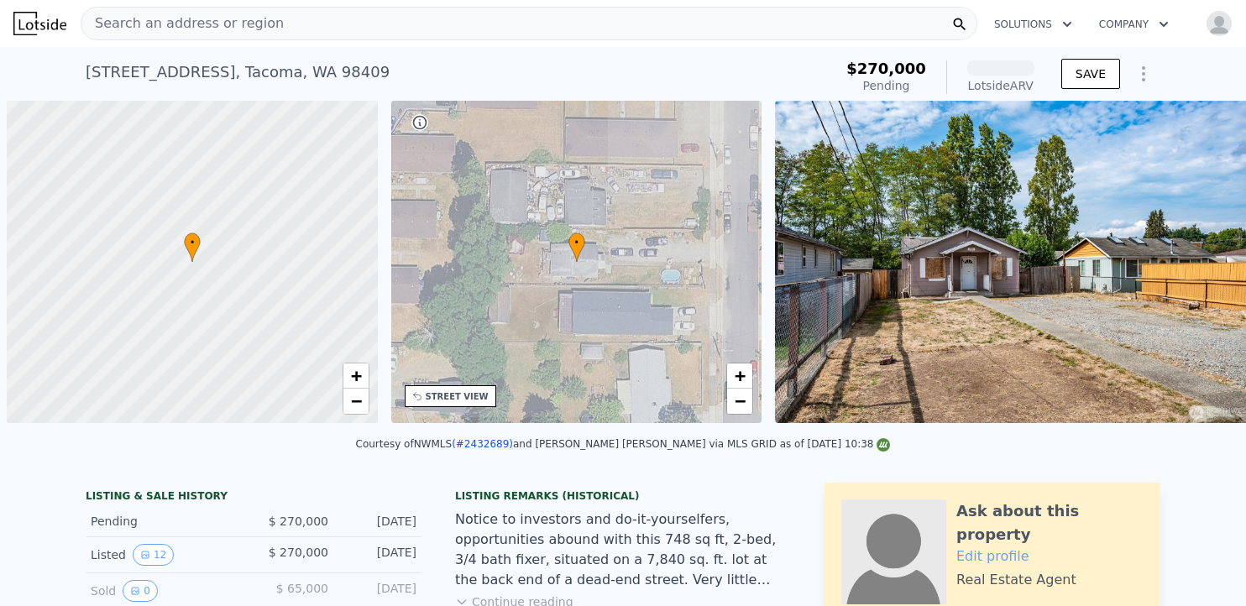
scroll to position [0, 7]
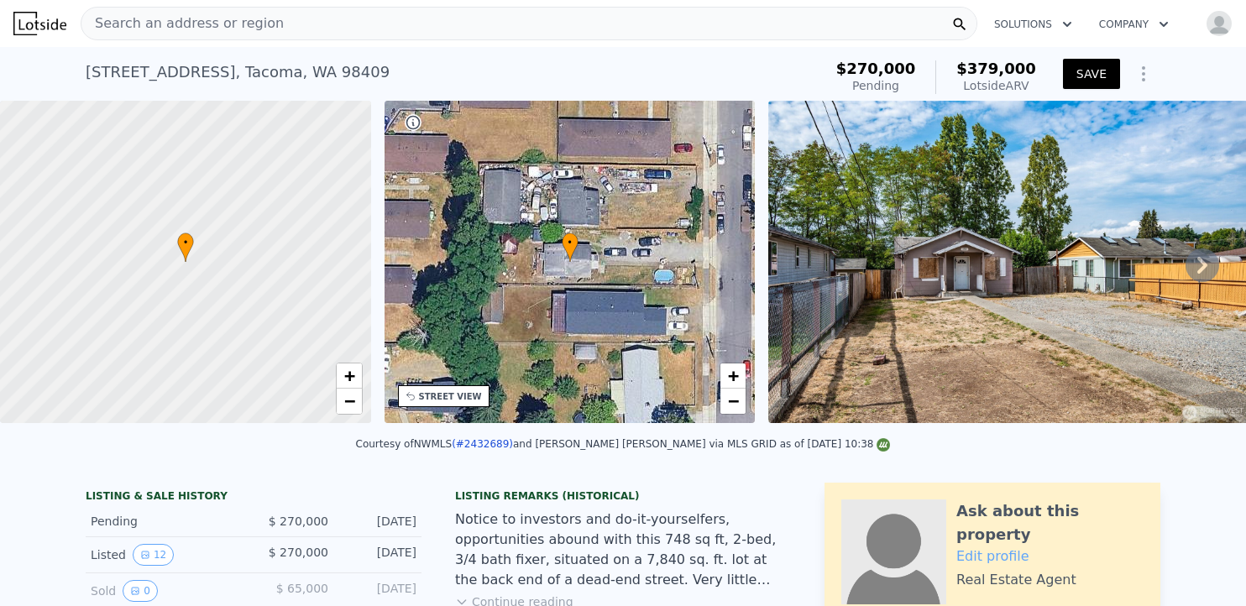
click at [1198, 271] on icon at bounding box center [1203, 265] width 10 height 17
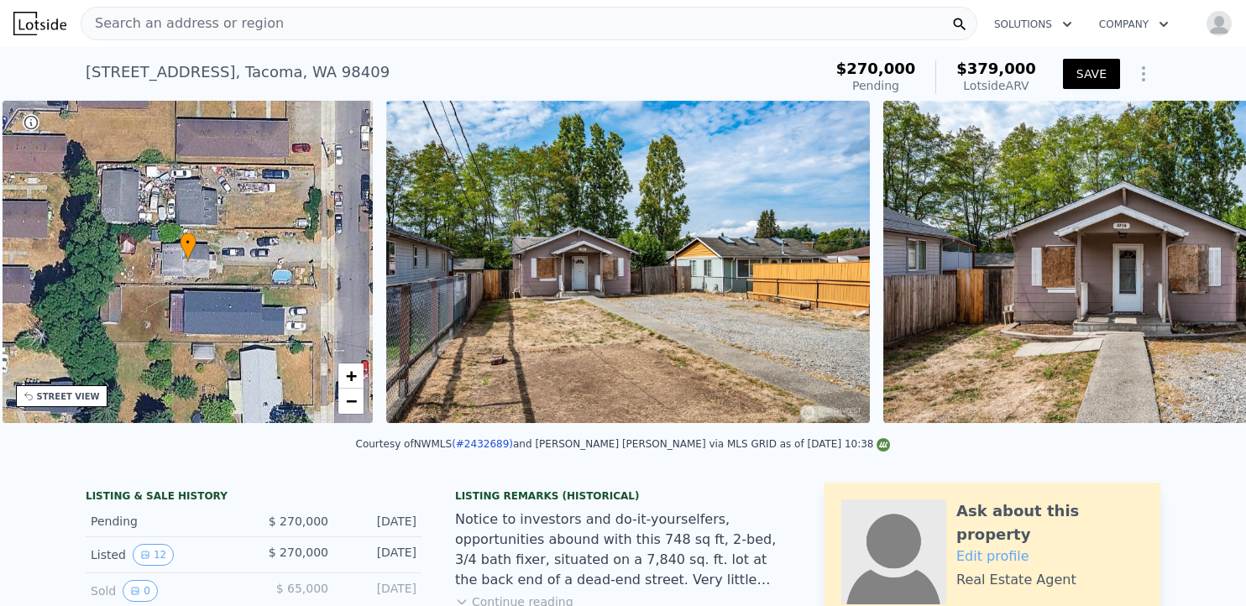
scroll to position [0, 391]
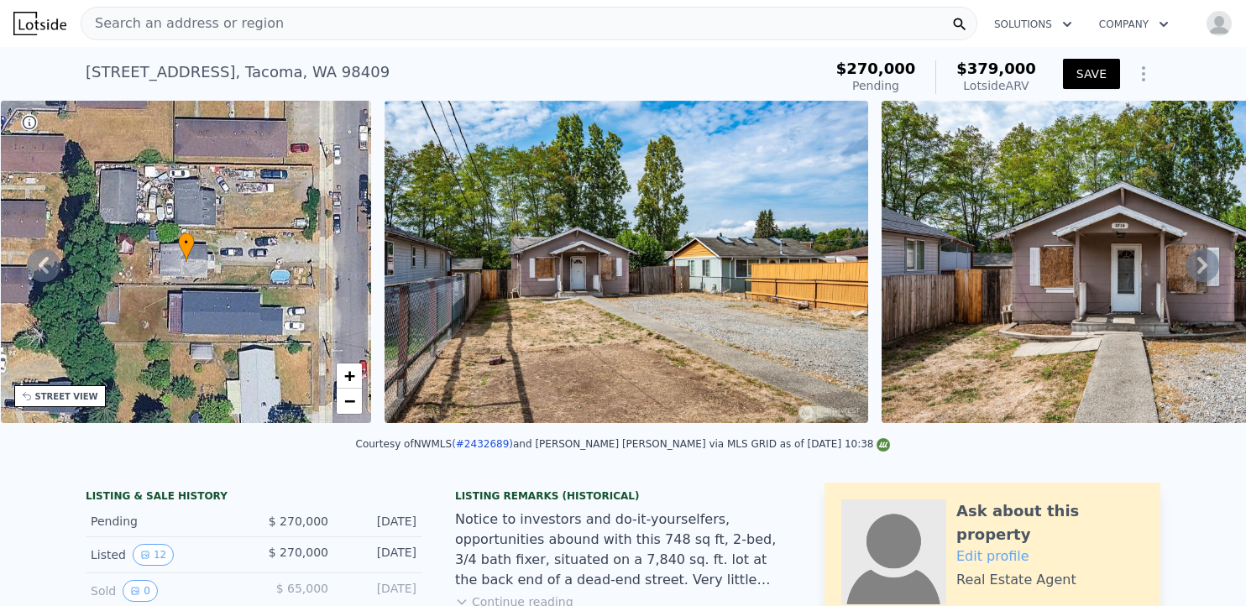
click at [1198, 271] on icon at bounding box center [1203, 265] width 10 height 17
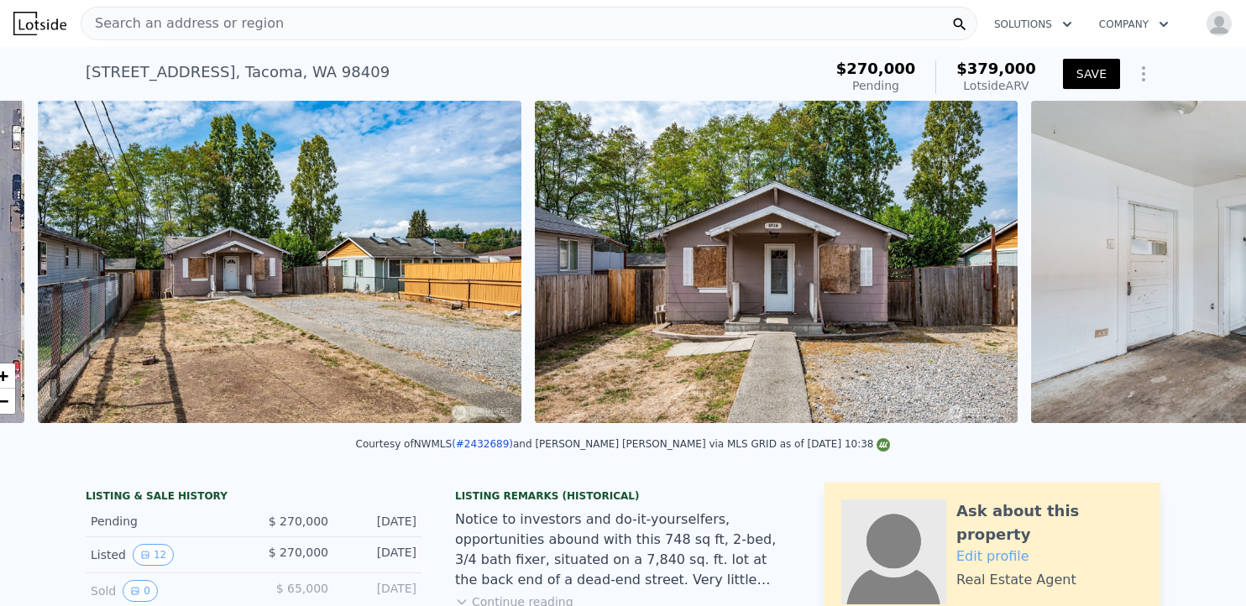
scroll to position [0, 769]
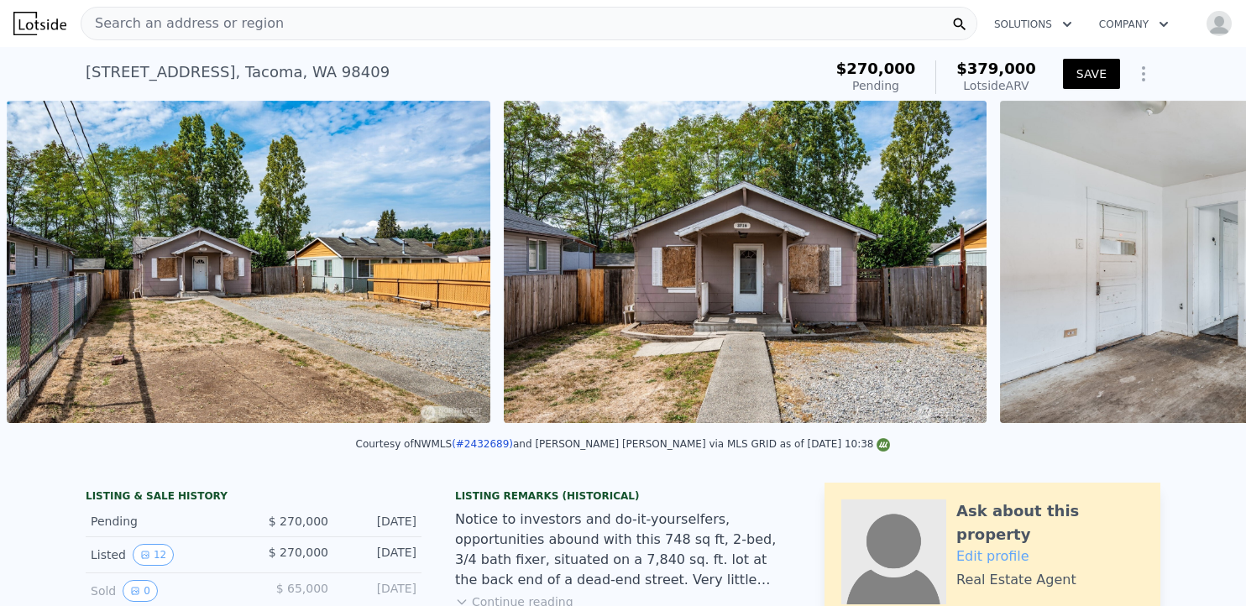
click at [1191, 271] on div "• + − • + − STREET VIEW Loading... SATELLITE VIEW" at bounding box center [623, 265] width 1246 height 328
click at [1198, 271] on icon at bounding box center [1203, 265] width 10 height 17
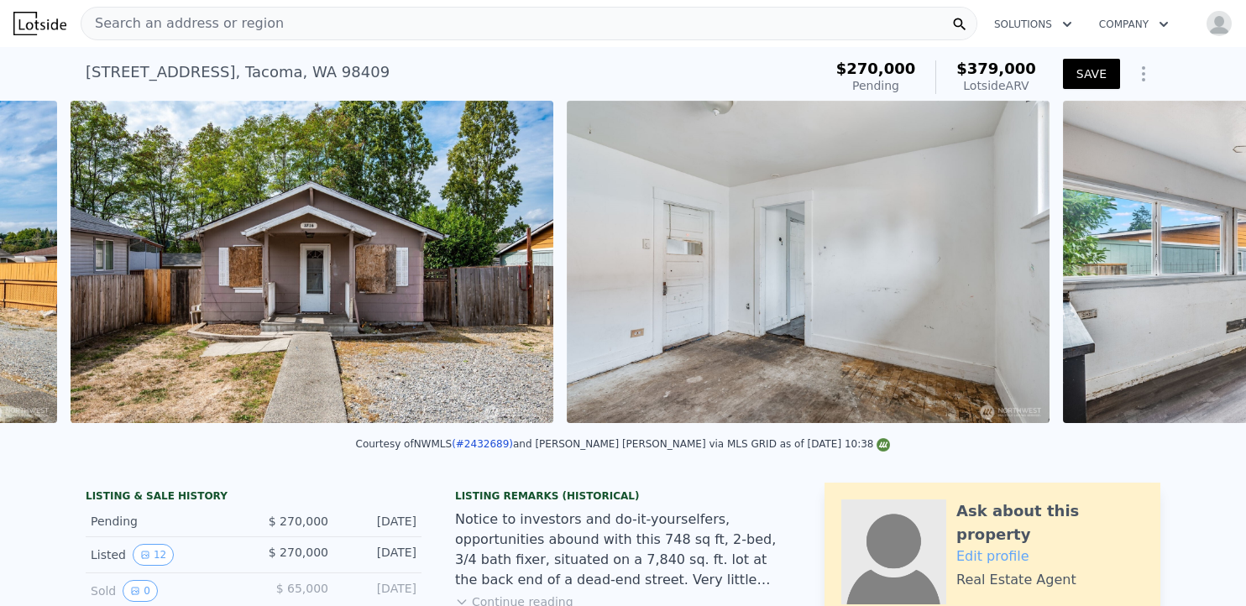
scroll to position [0, 1265]
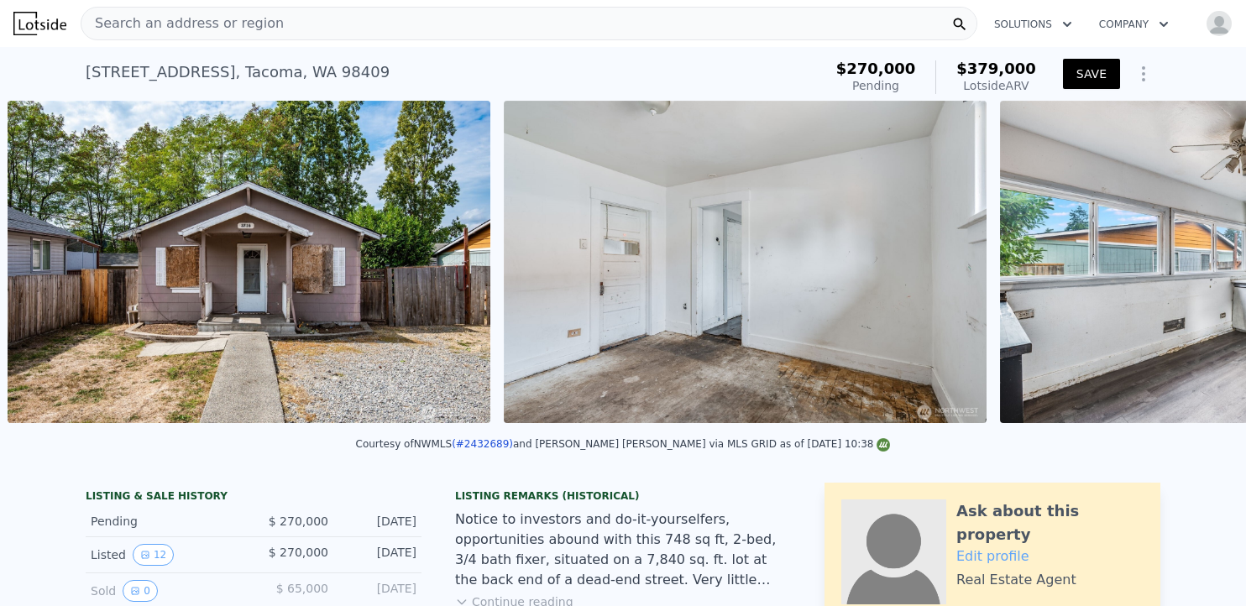
click at [1191, 271] on img at bounding box center [1241, 262] width 483 height 323
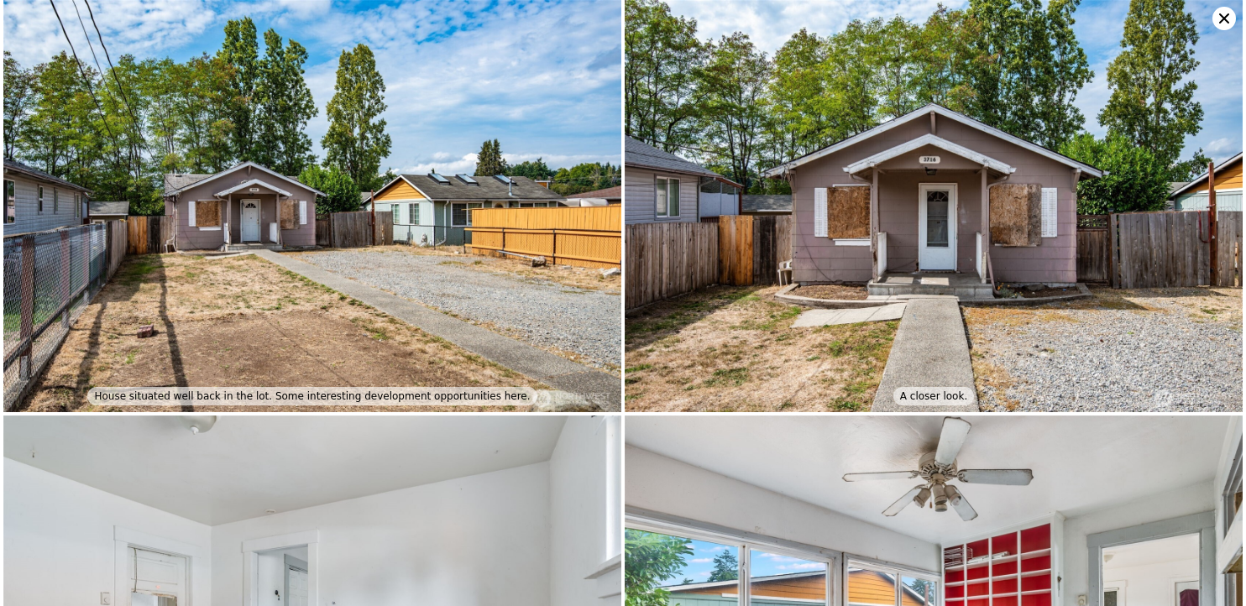
click at [1191, 271] on img at bounding box center [934, 206] width 618 height 412
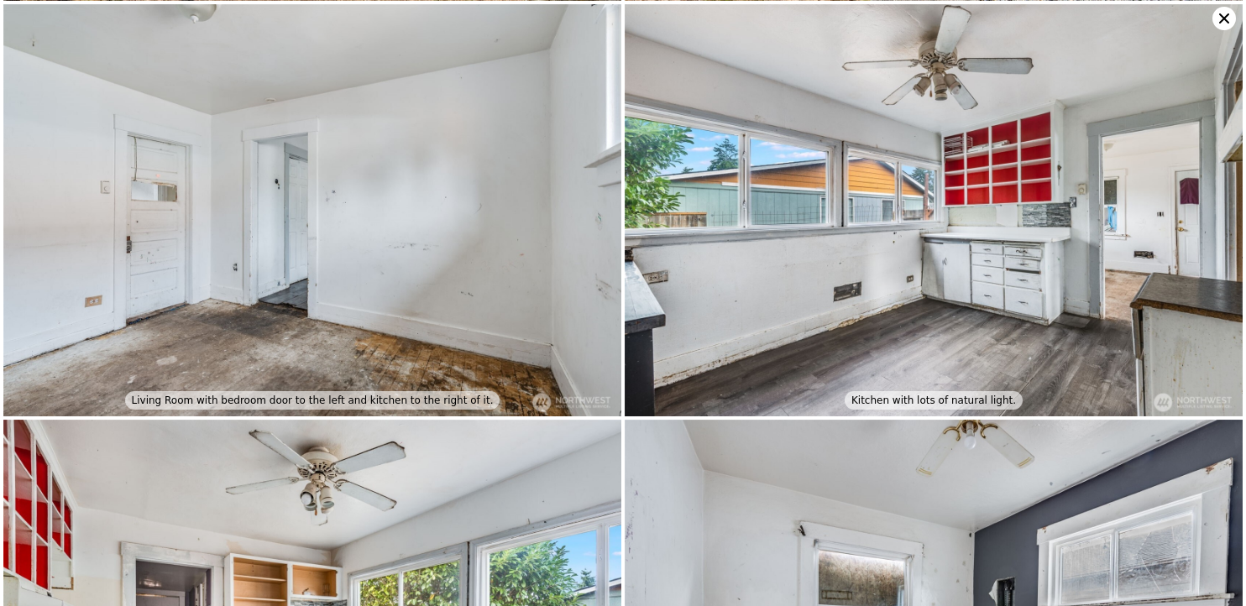
click at [1191, 271] on img at bounding box center [934, 210] width 618 height 412
click at [1223, 15] on icon at bounding box center [1225, 19] width 24 height 24
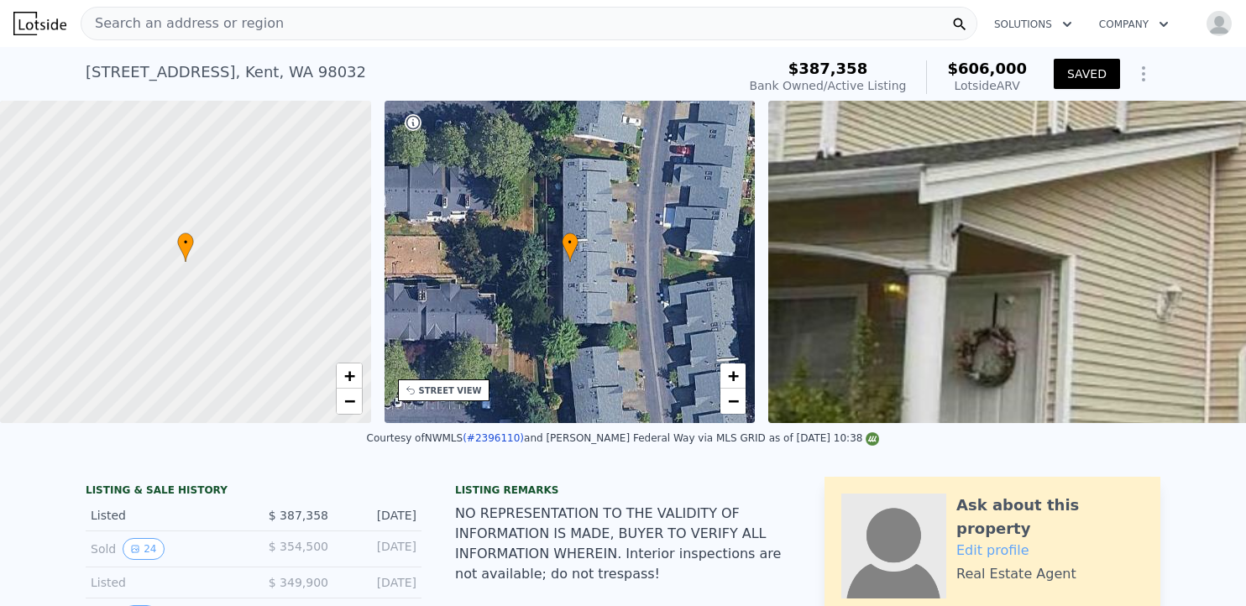
click at [1134, 77] on icon "Show Options" at bounding box center [1144, 74] width 20 height 20
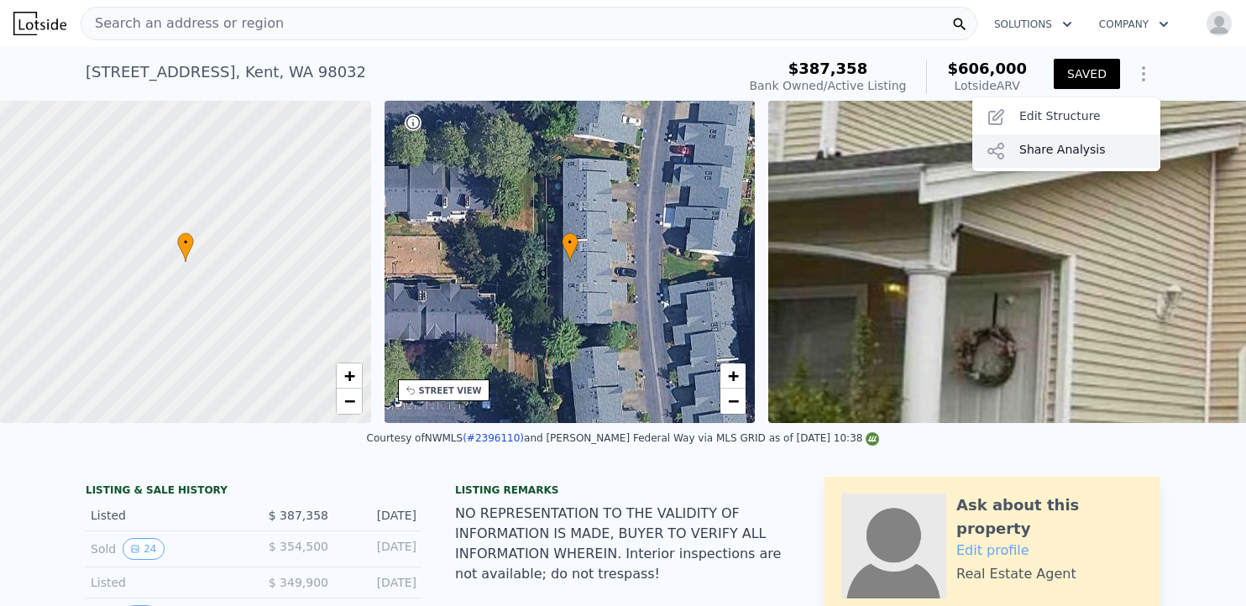
click at [1075, 155] on div "Share Analysis" at bounding box center [1067, 151] width 188 height 34
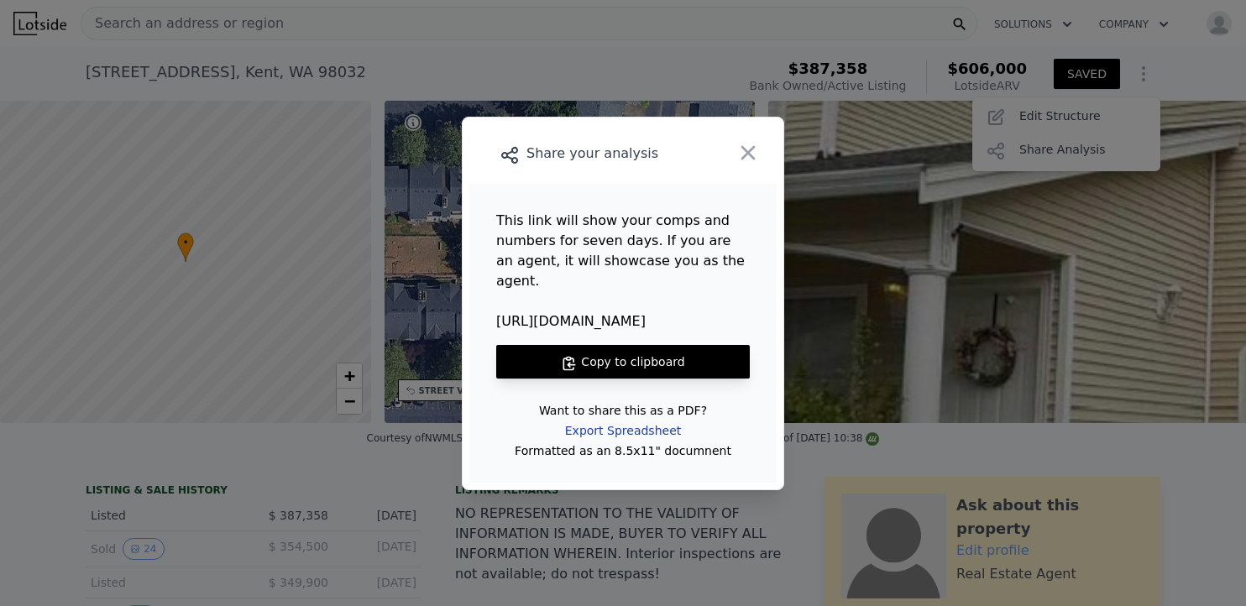
click at [649, 416] on div "Export Spreadsheet" at bounding box center [623, 431] width 143 height 30
